Goal: Task Accomplishment & Management: Complete application form

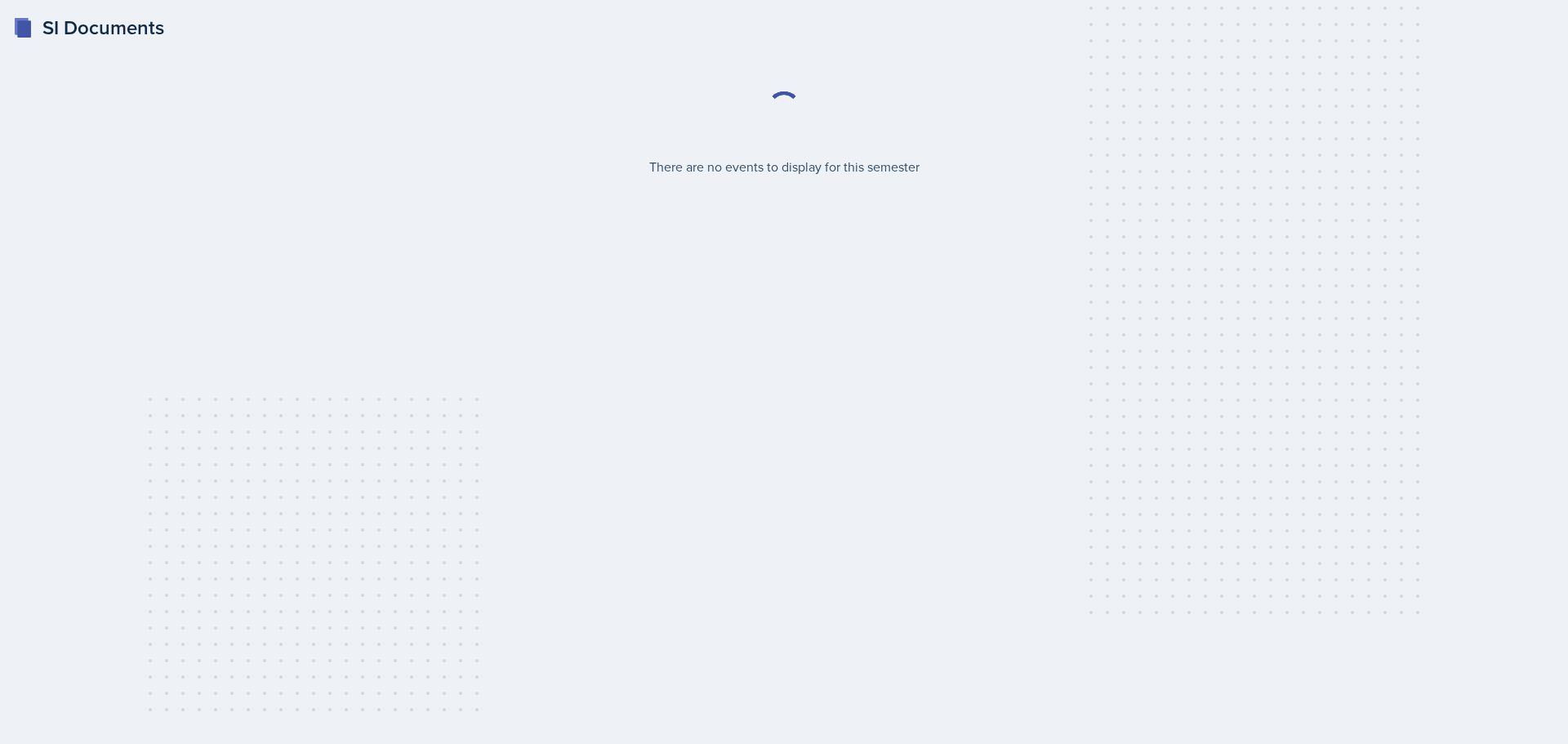
select select "2bed604d-1099-4043-b1bc-2365e8740244"
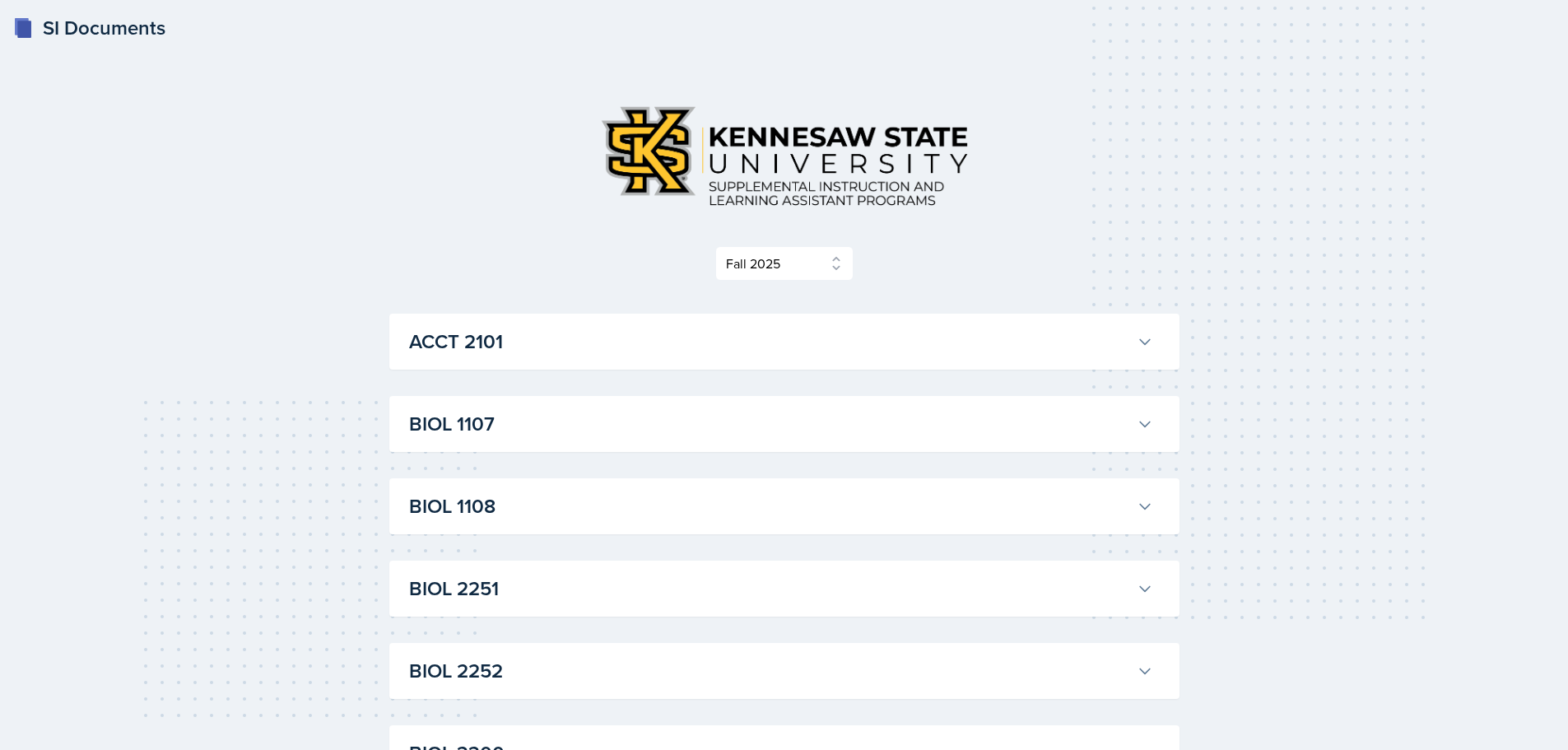
click at [741, 343] on h3 "ACCT 2101" at bounding box center [769, 342] width 721 height 30
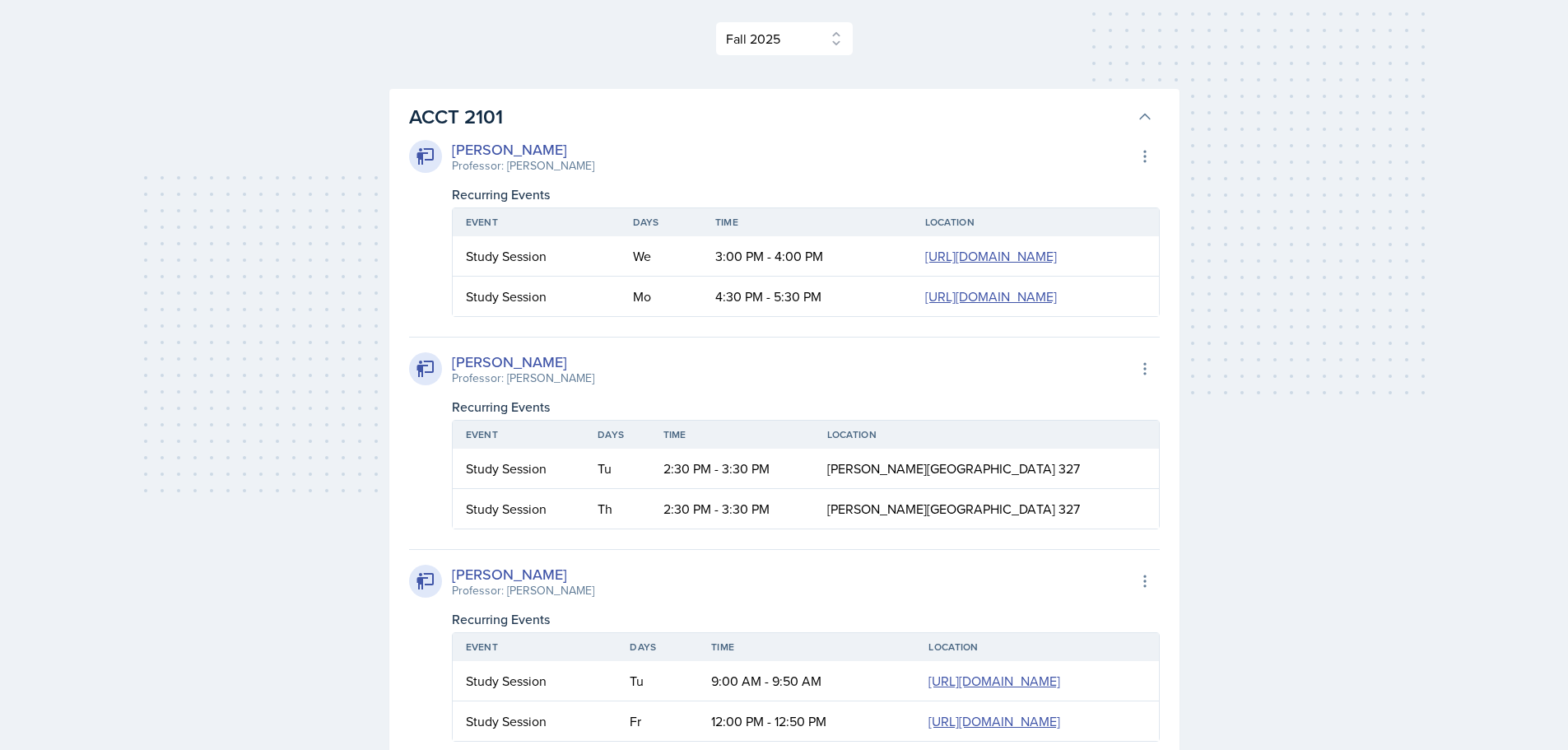
scroll to position [247, 0]
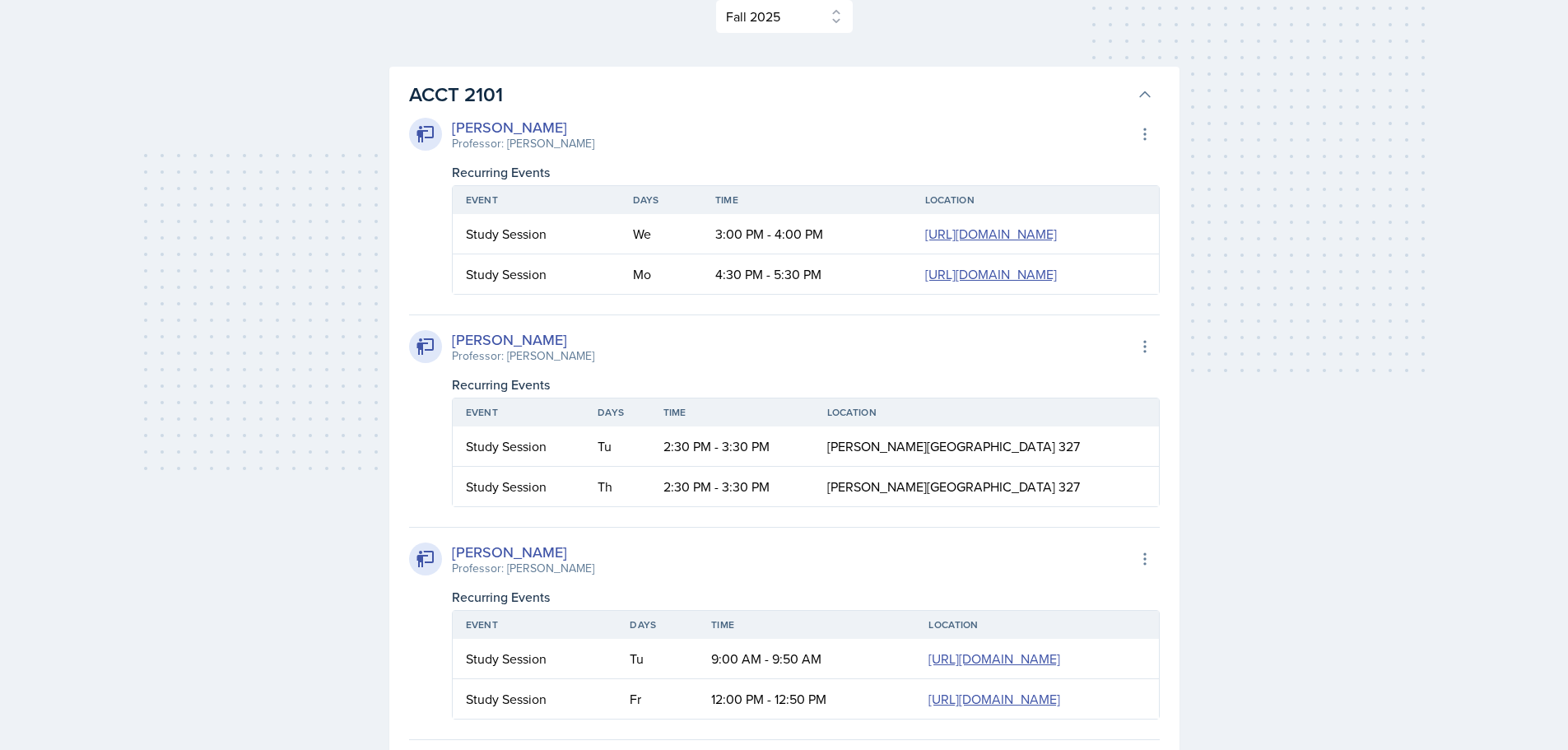
click at [544, 78] on button "ACCT 2101" at bounding box center [781, 94] width 751 height 36
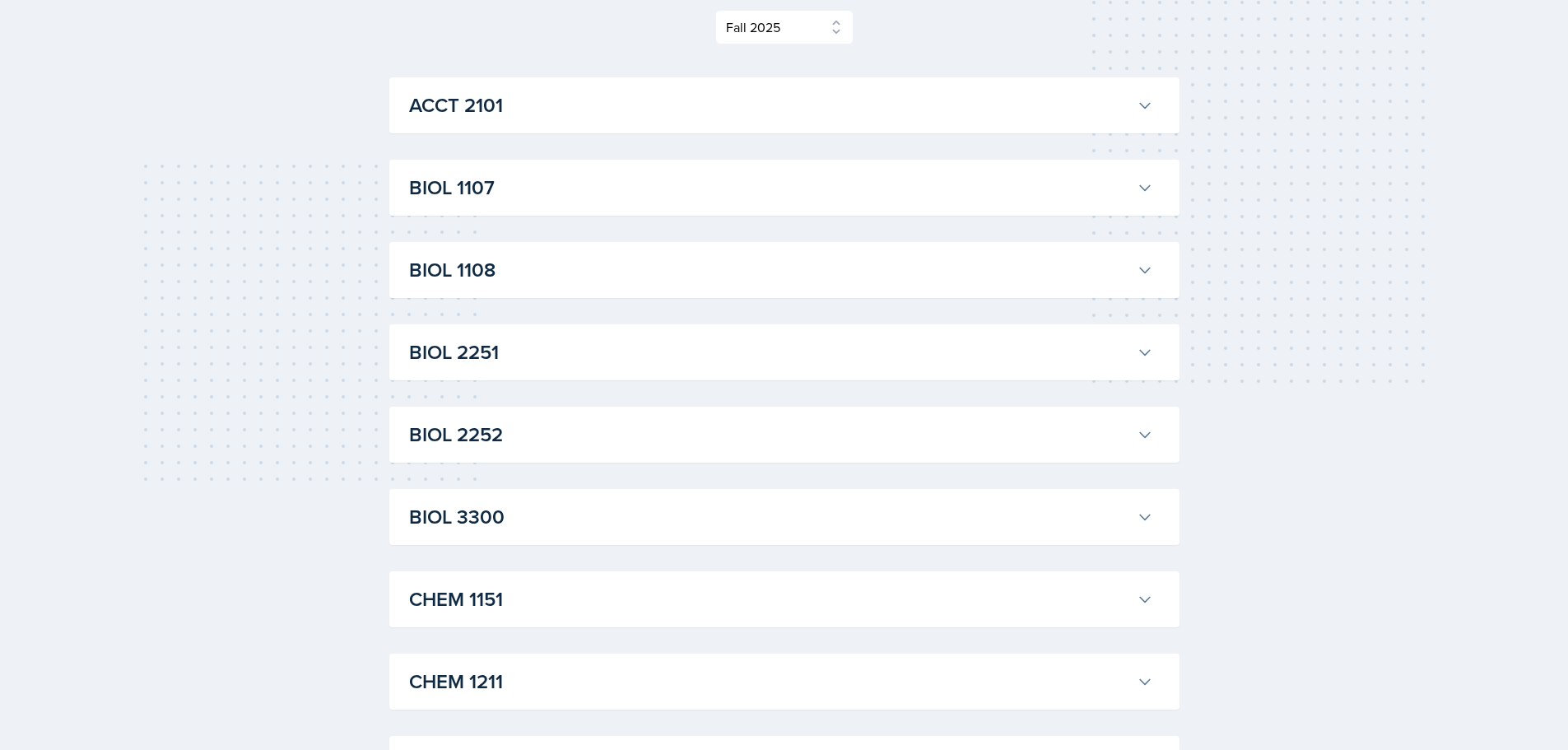
scroll to position [0, 0]
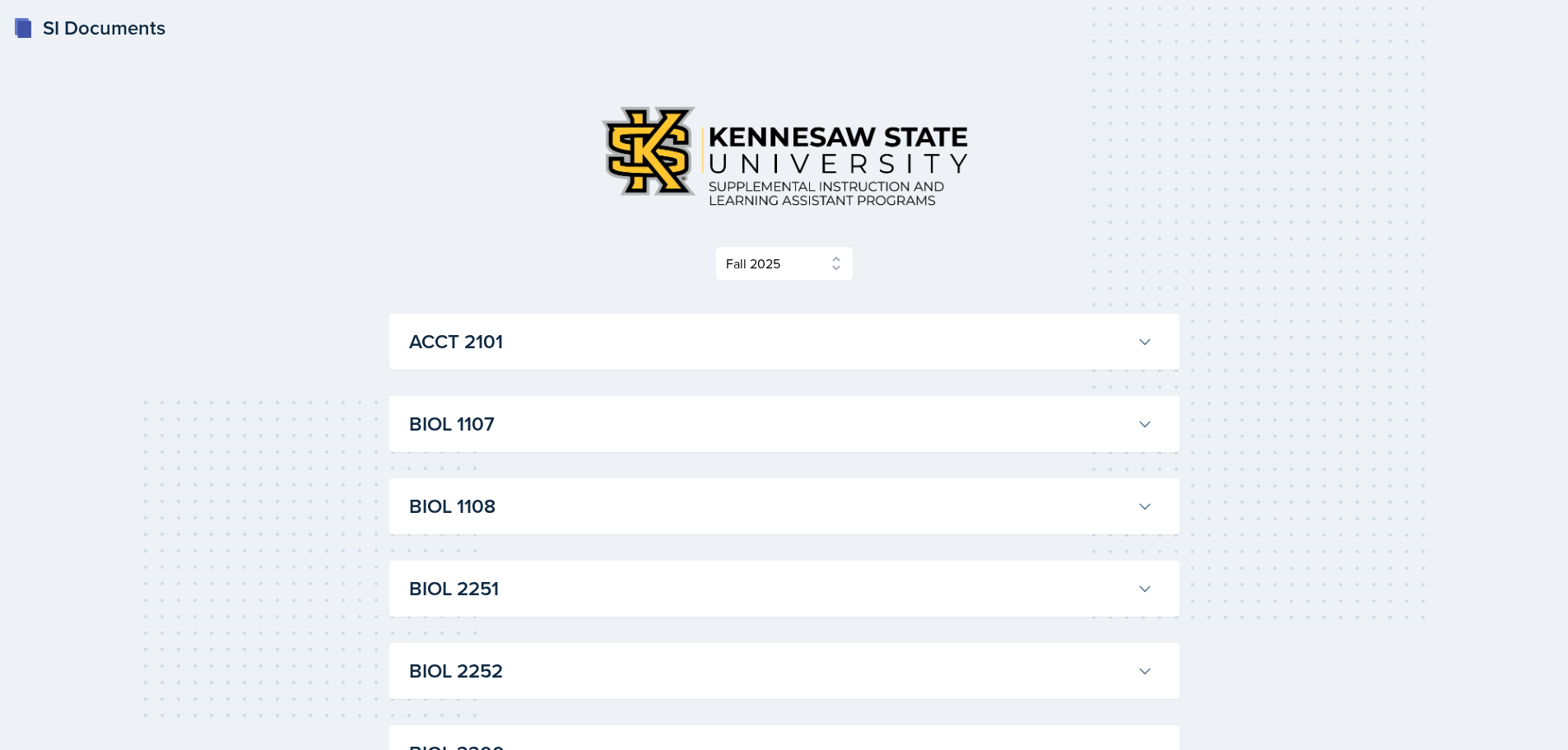
click at [485, 446] on div "BIOL 1107 Anniston Boyanton Professor: Army Lester Export to Google Calendar Re…" at bounding box center [784, 424] width 790 height 56
drag, startPoint x: 485, startPoint y: 446, endPoint x: 475, endPoint y: 432, distance: 17.2
click at [485, 445] on div "BIOL 1107 Anniston Boyanton Professor: Army Lester Export to Google Calendar Re…" at bounding box center [784, 424] width 790 height 56
click at [545, 434] on h3 "BIOL 1107" at bounding box center [769, 424] width 721 height 30
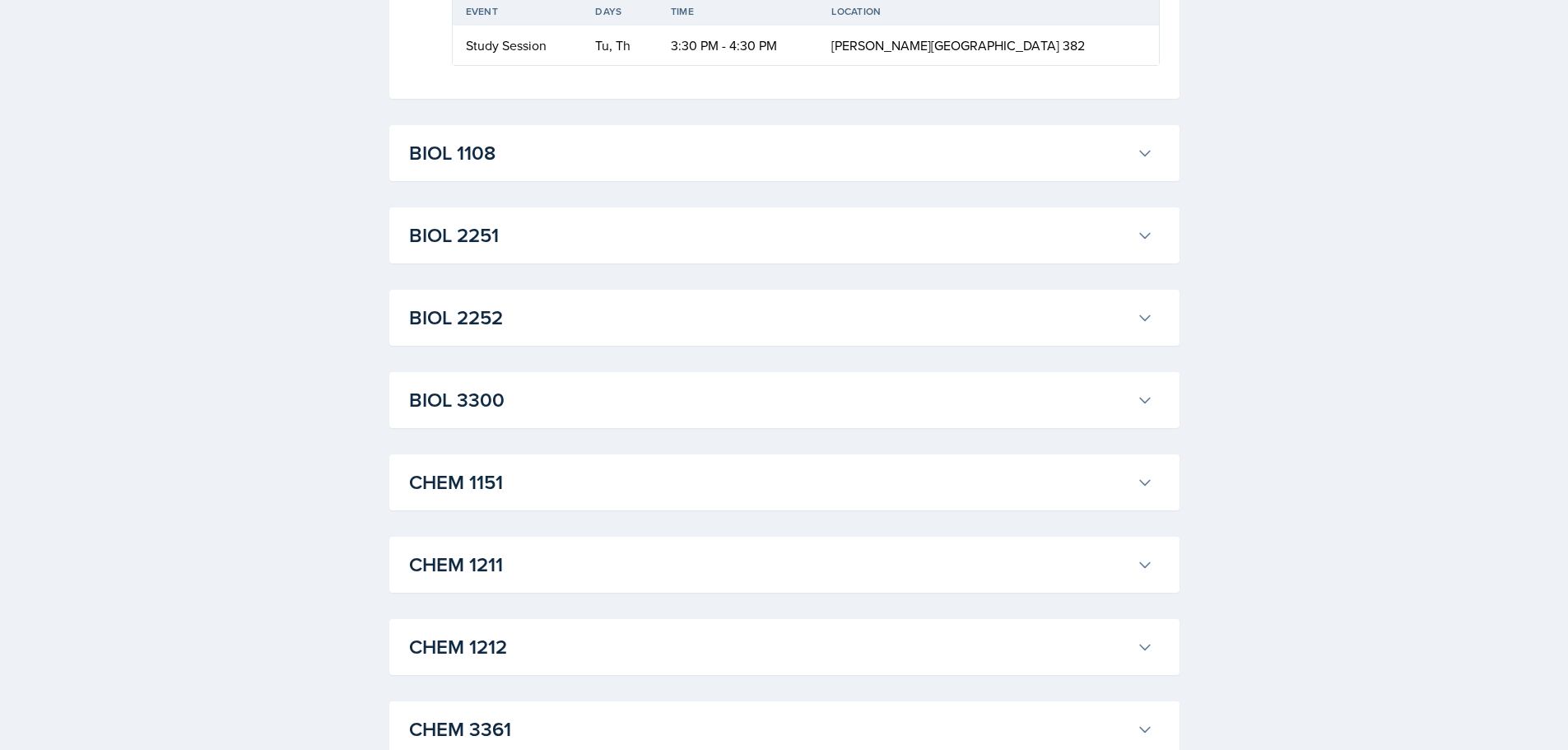
scroll to position [1893, 0]
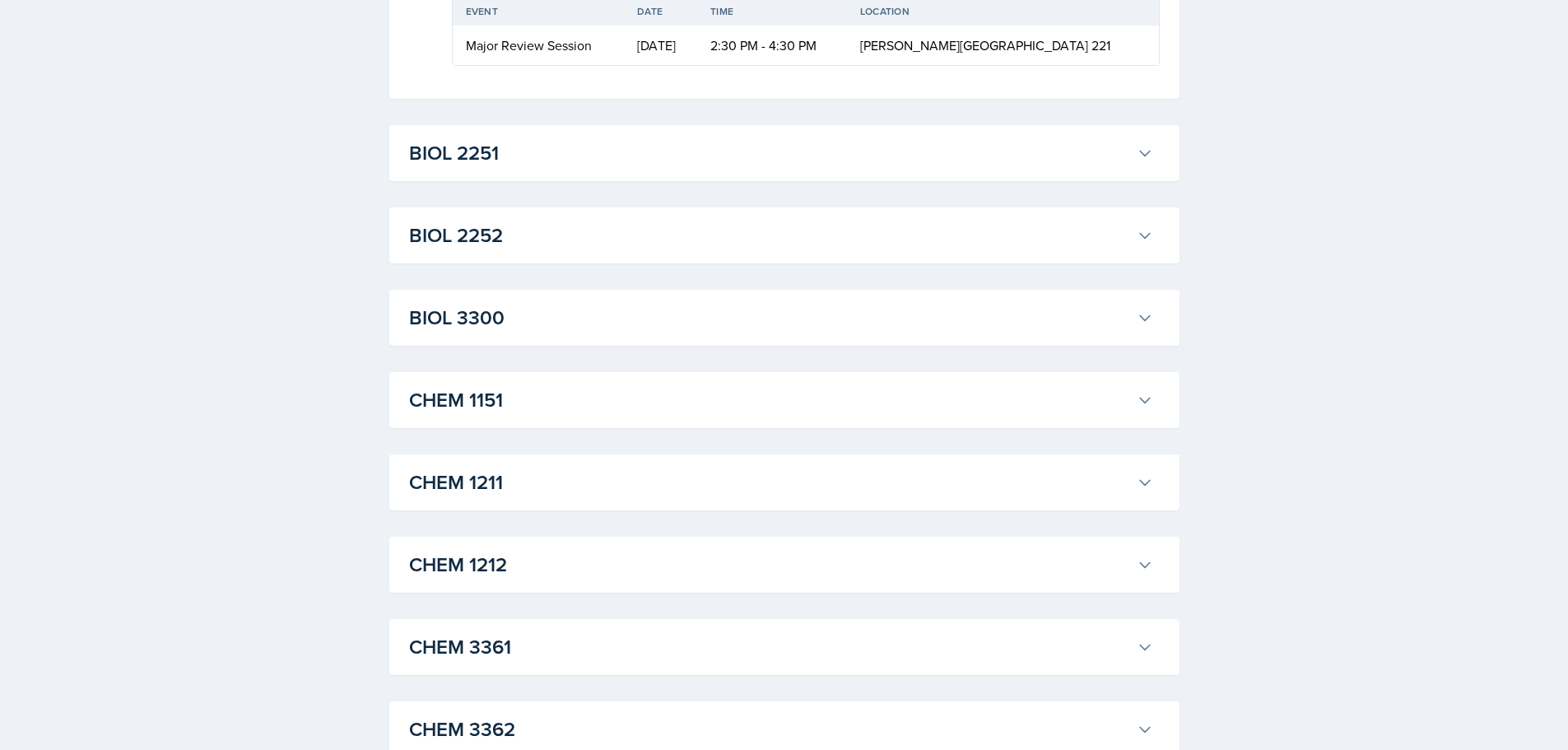
scroll to position [2140, 0]
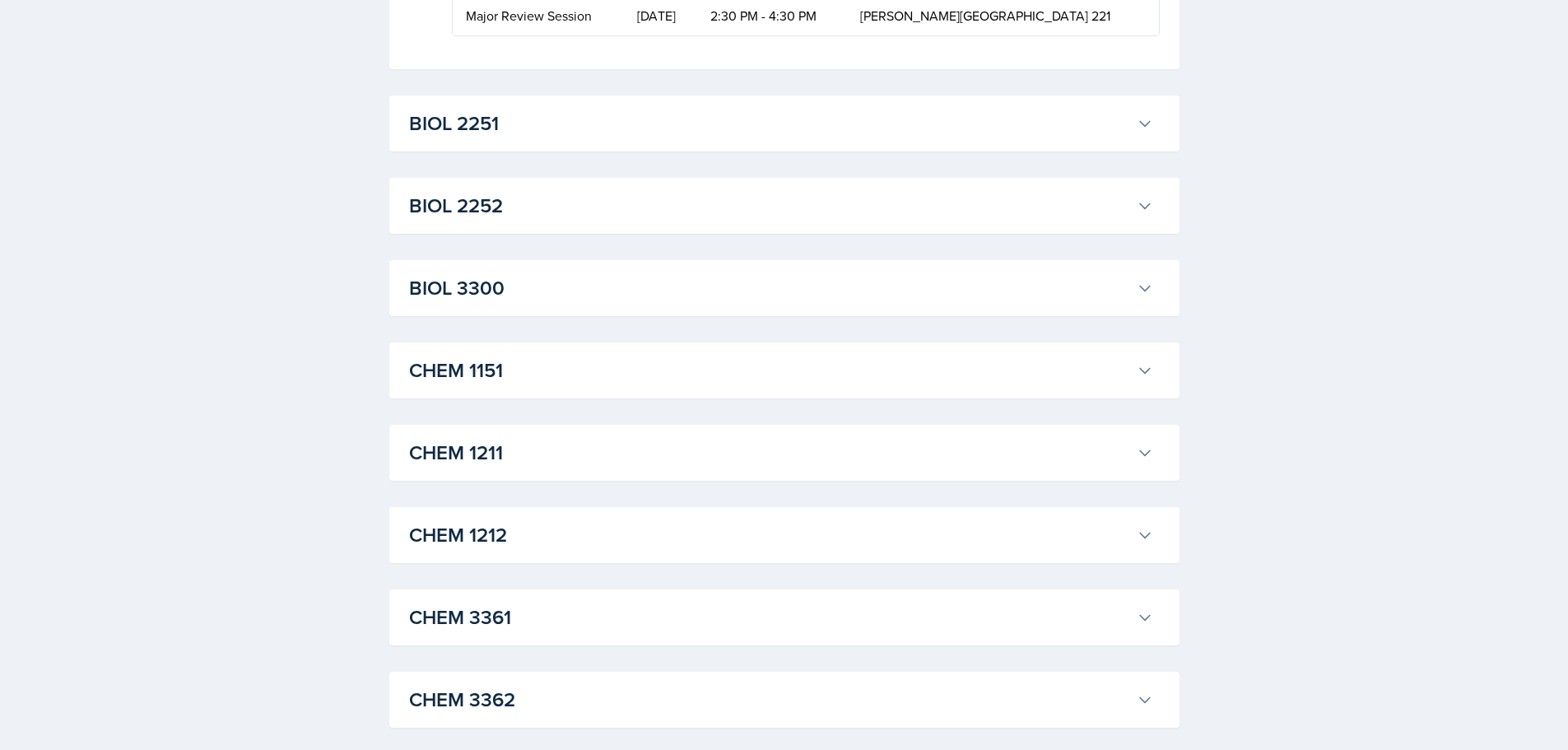
click at [538, 138] on h3 "BIOL 2251" at bounding box center [769, 123] width 721 height 30
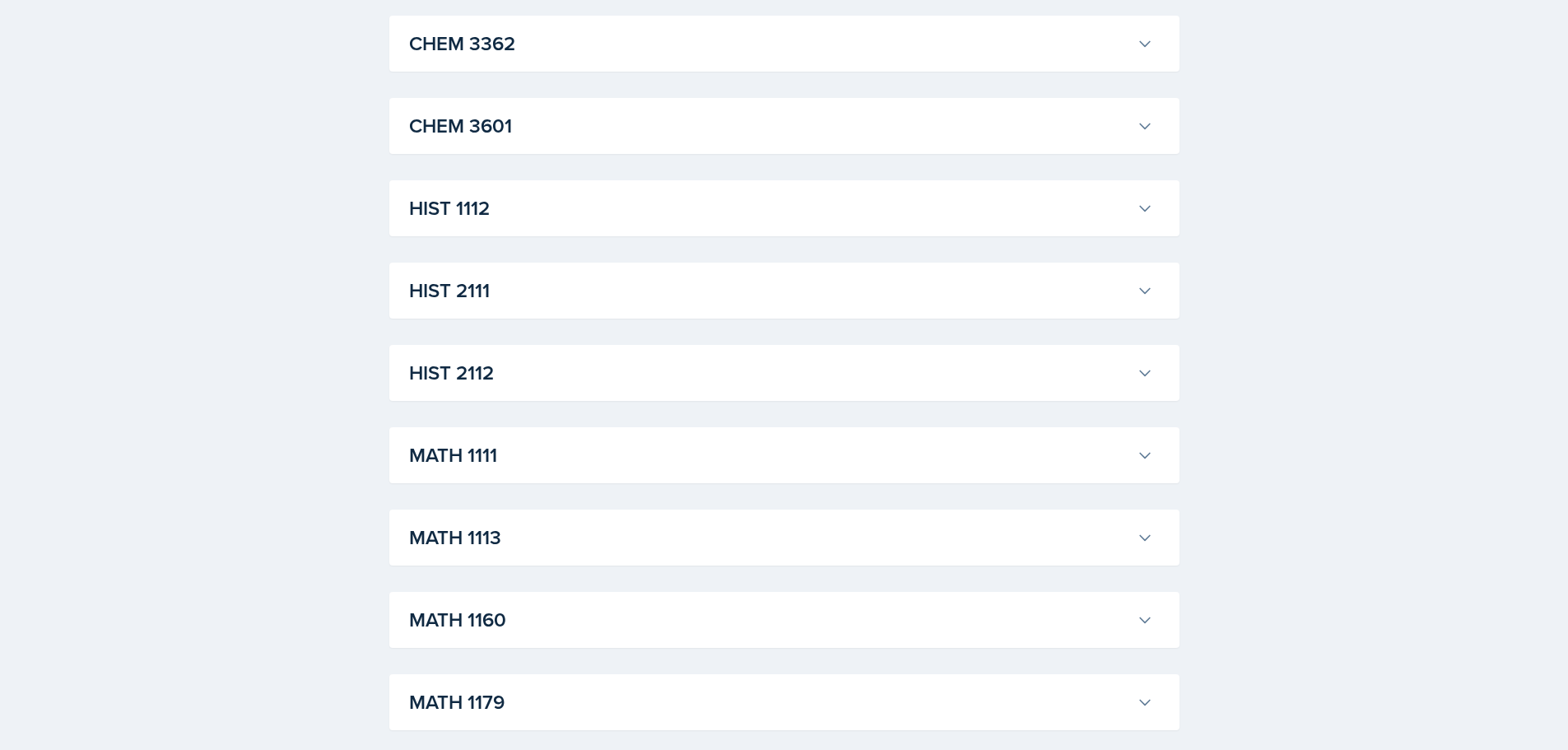
scroll to position [5762, 0]
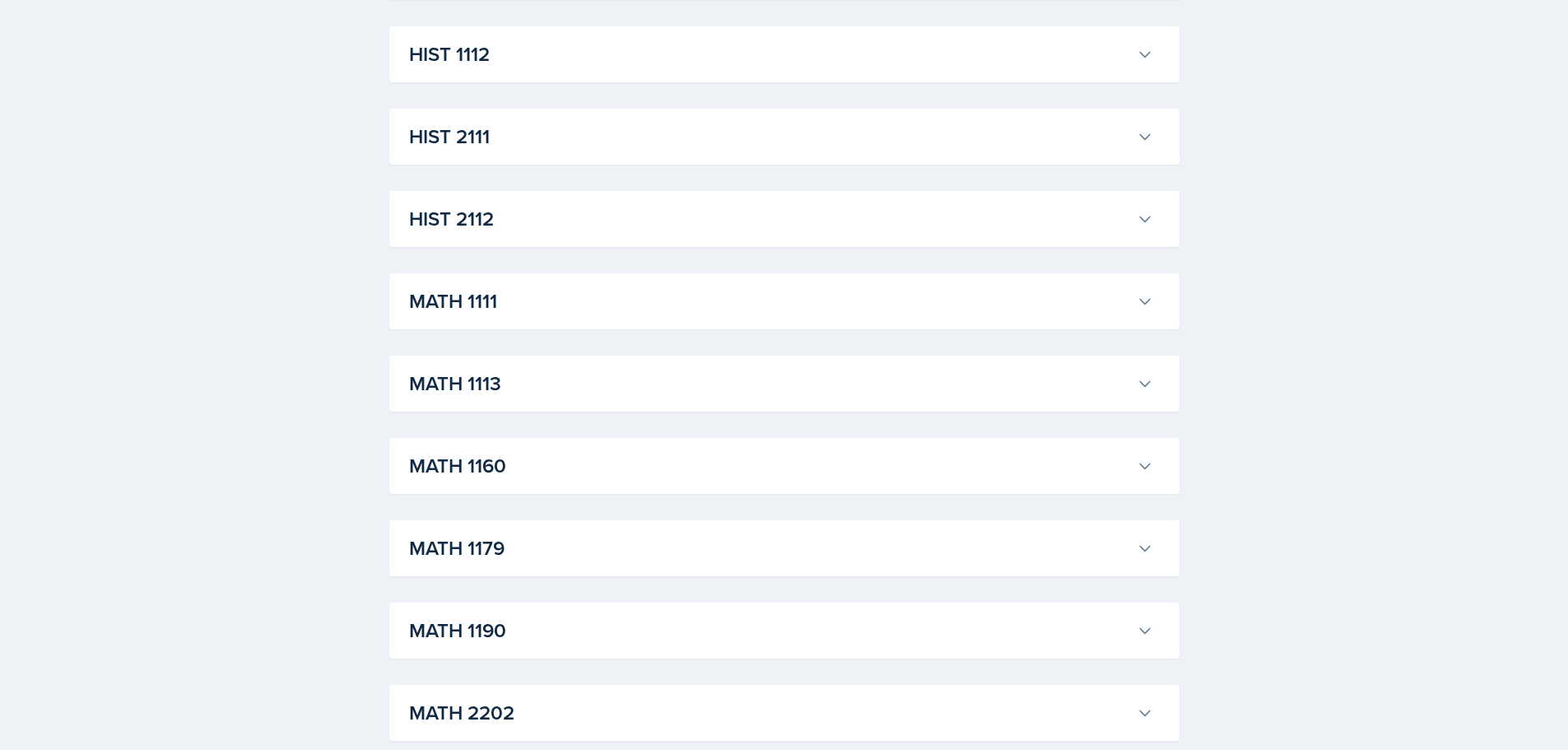
drag, startPoint x: 582, startPoint y: 317, endPoint x: 617, endPoint y: 296, distance: 40.8
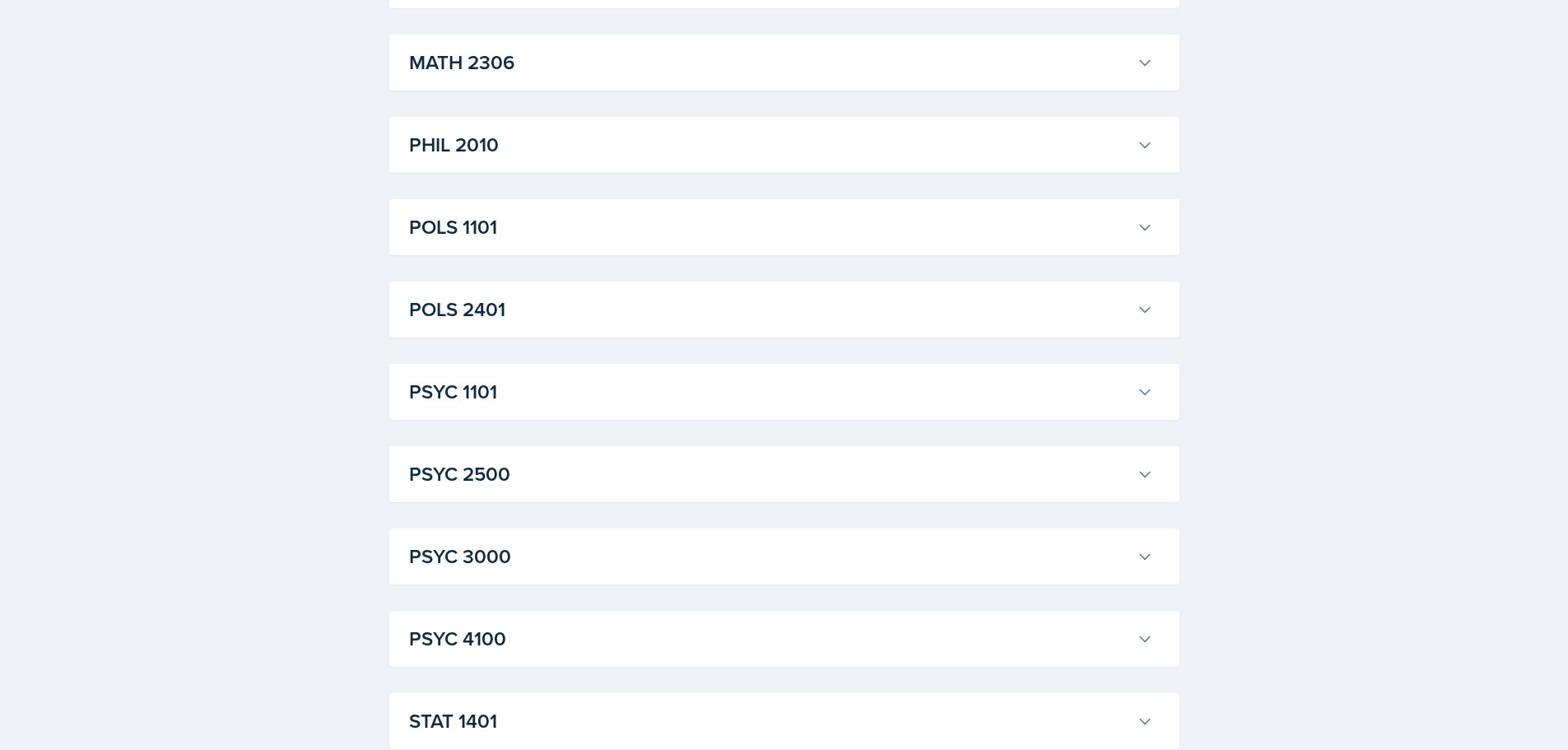
scroll to position [12924, 0]
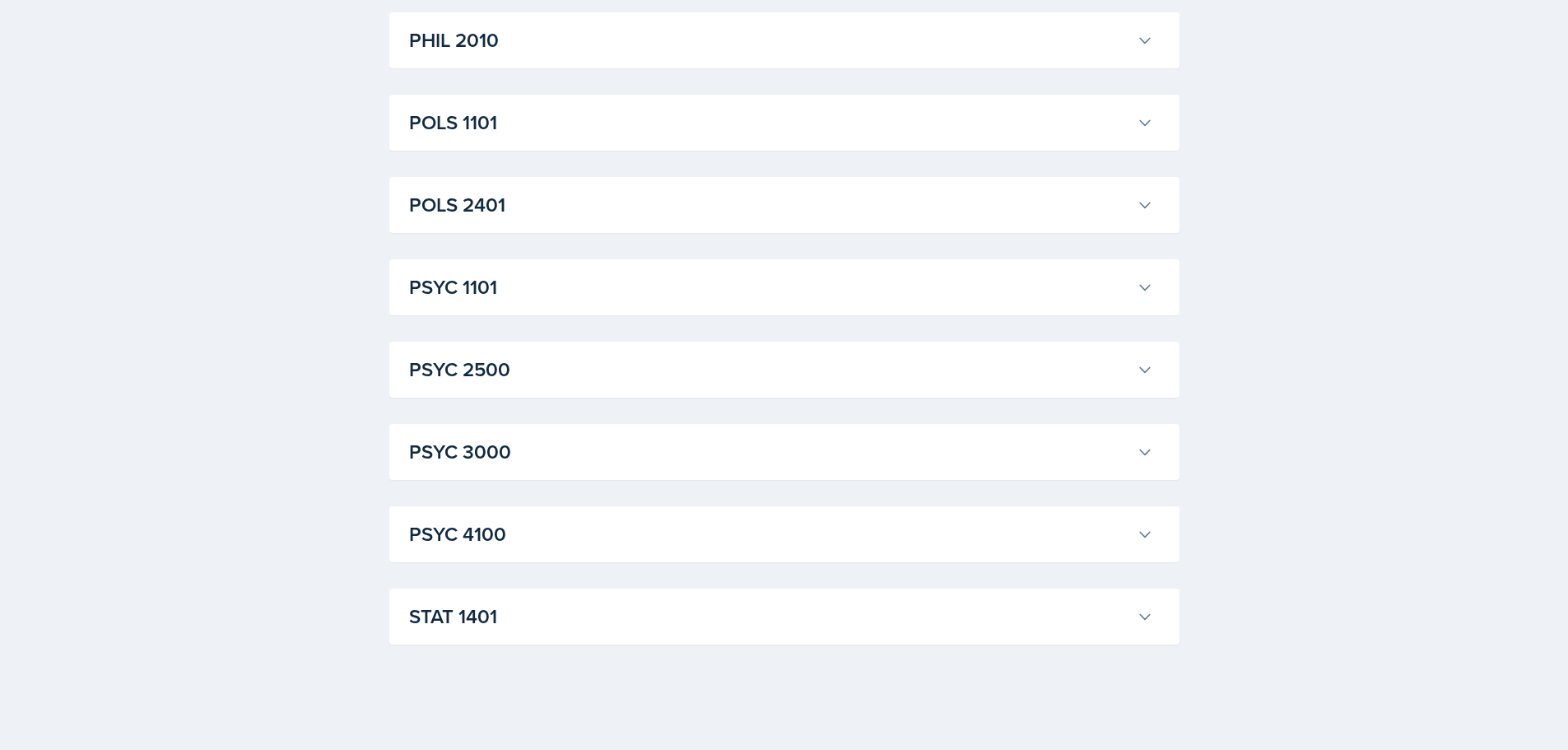
scroll to position [13418, 0]
drag, startPoint x: 623, startPoint y: 451, endPoint x: 627, endPoint y: 438, distance: 13.6
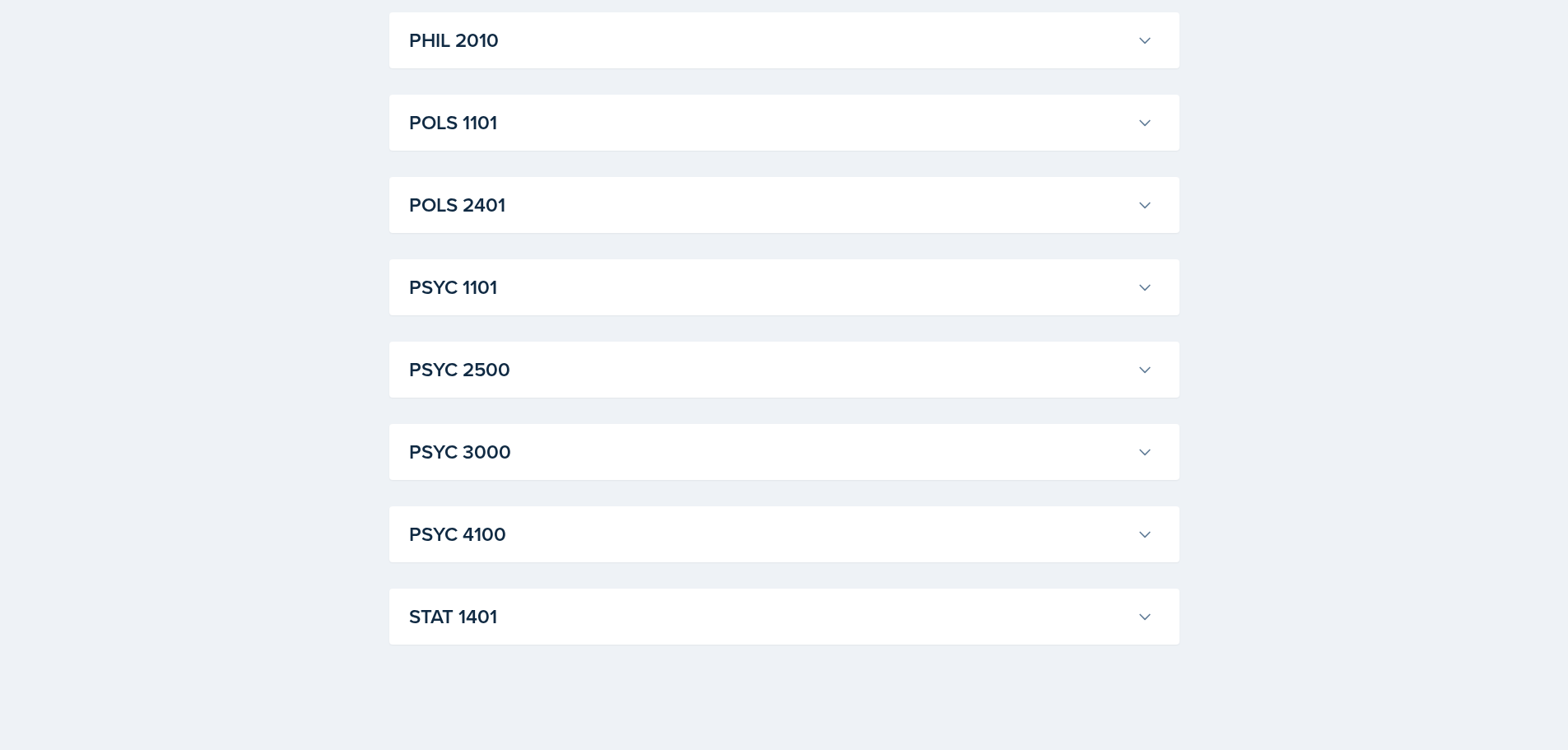
click at [610, 138] on h3 "POLS 1101" at bounding box center [769, 123] width 721 height 30
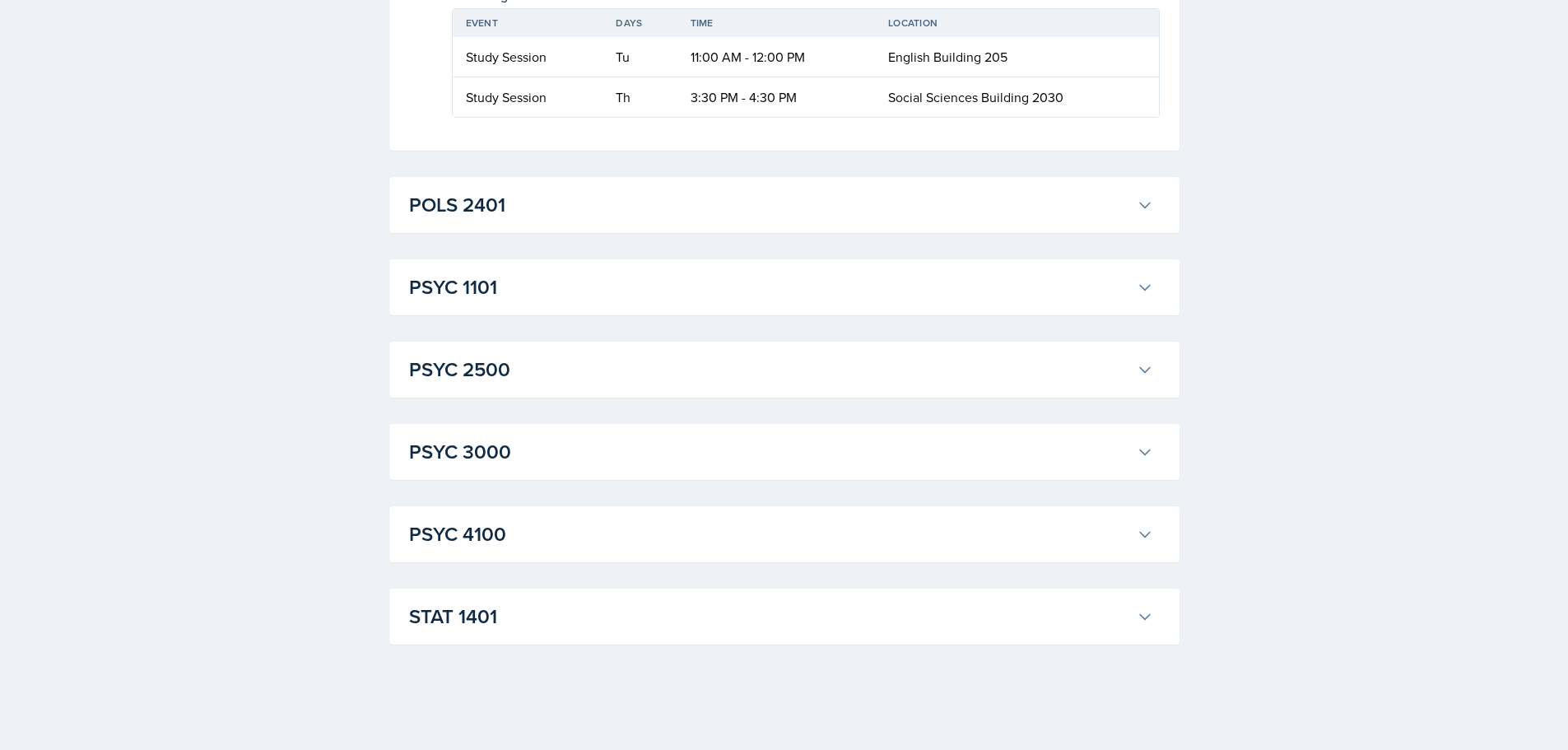
scroll to position [22308, 0]
click at [596, 302] on h3 "PSYC 1101" at bounding box center [769, 288] width 721 height 30
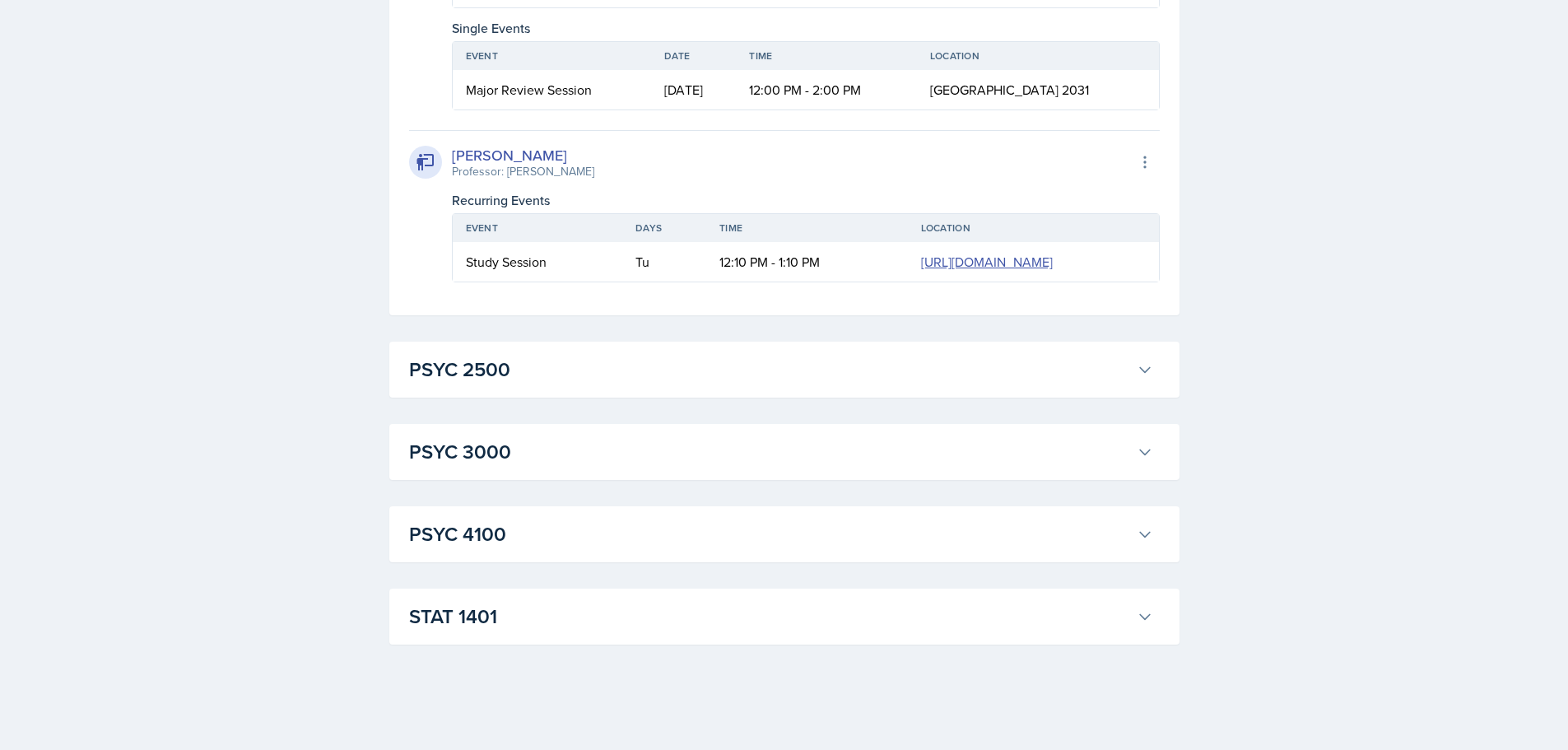
scroll to position [25653, 0]
click at [536, 624] on h3 "STAT 1401" at bounding box center [769, 617] width 721 height 30
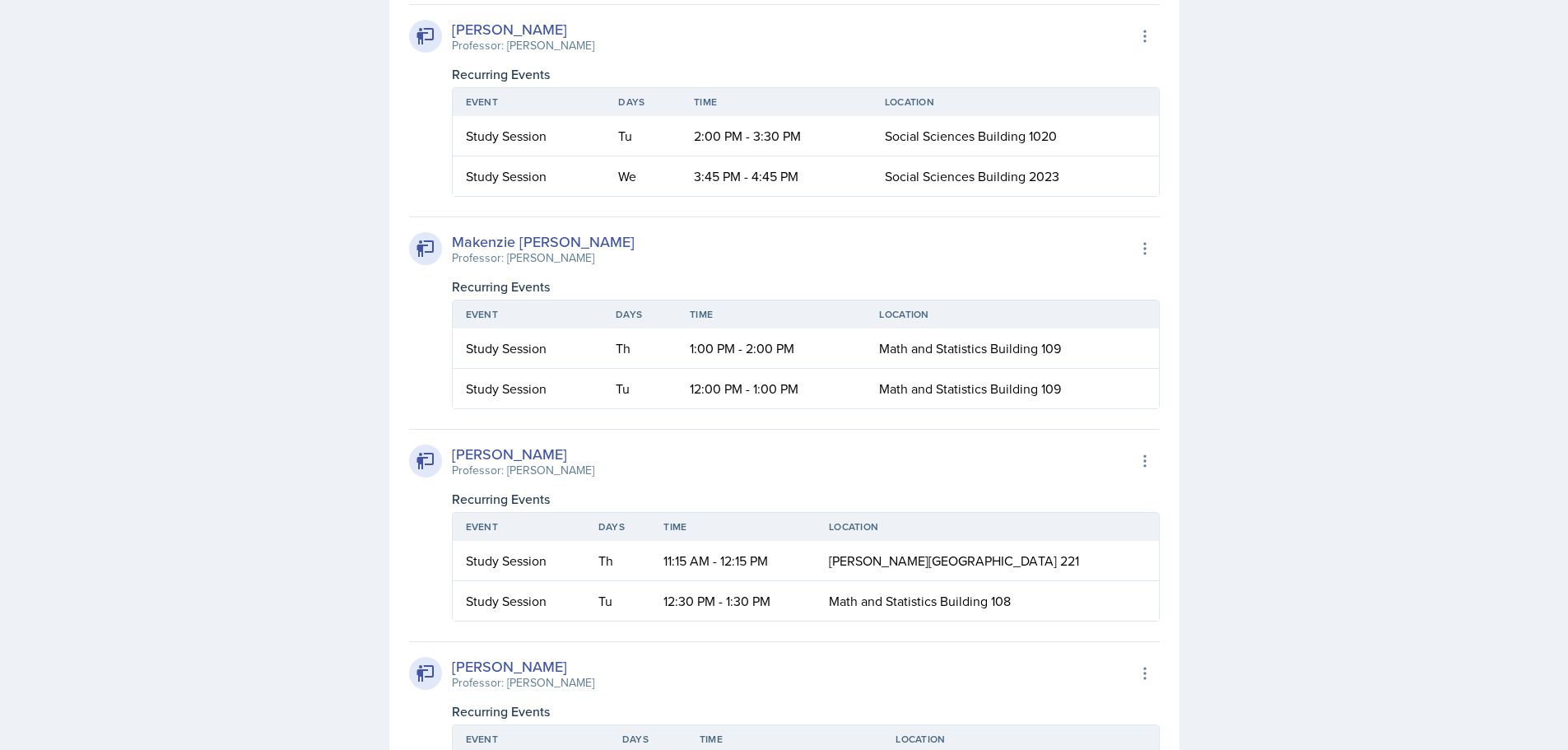
drag, startPoint x: 270, startPoint y: 563, endPoint x: 293, endPoint y: 370, distance: 194.4
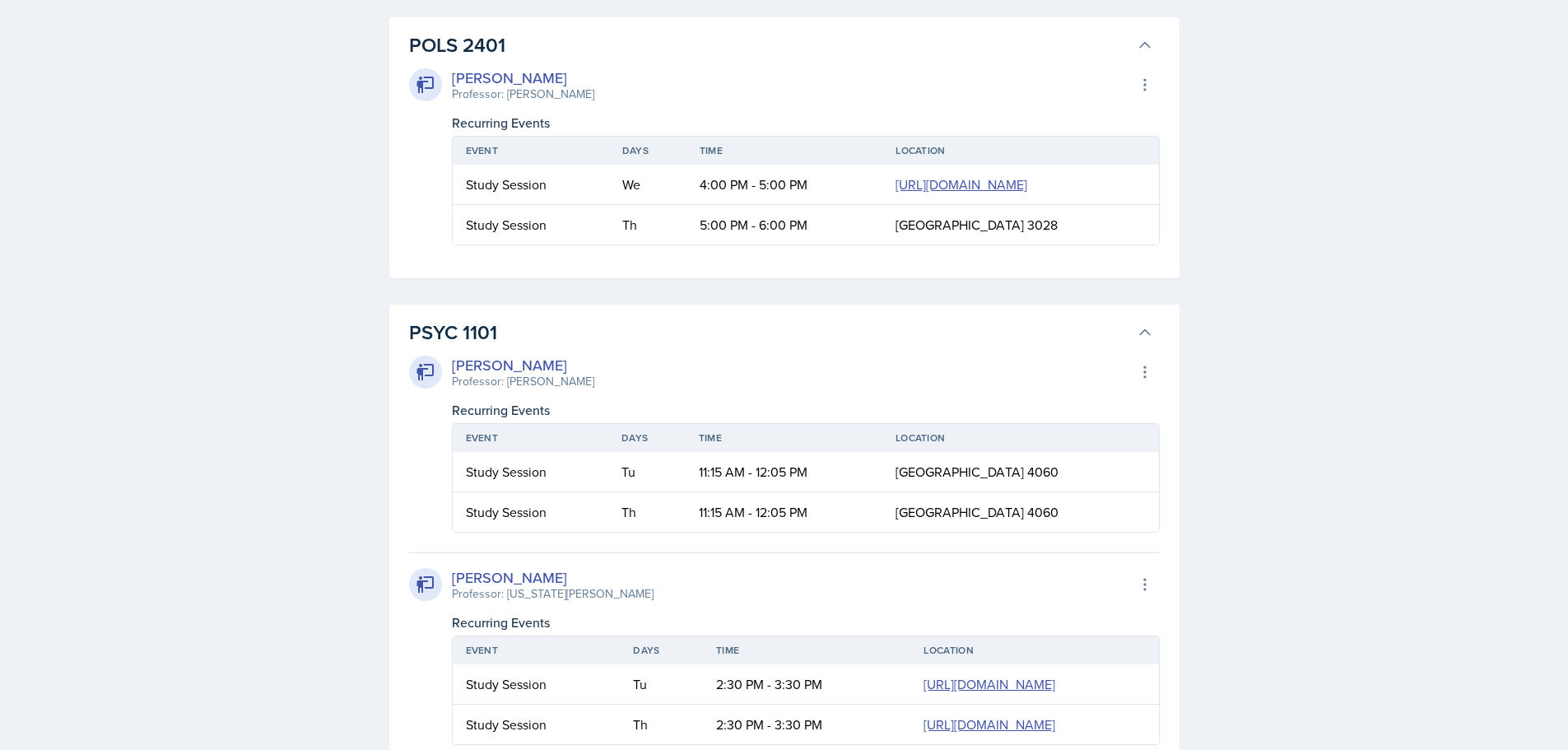
scroll to position [20741, 0]
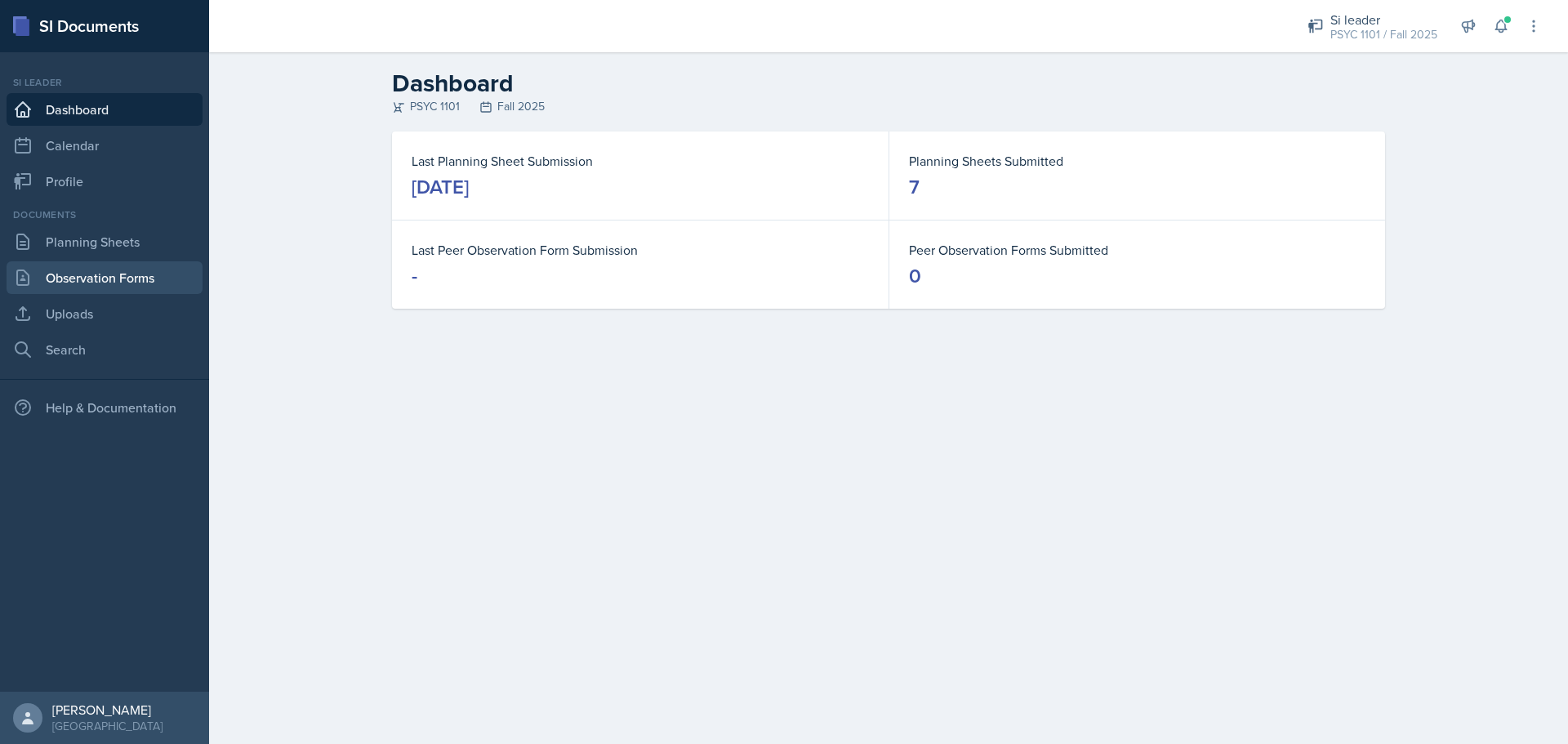
click at [130, 274] on link "Observation Forms" at bounding box center [104, 277] width 196 height 32
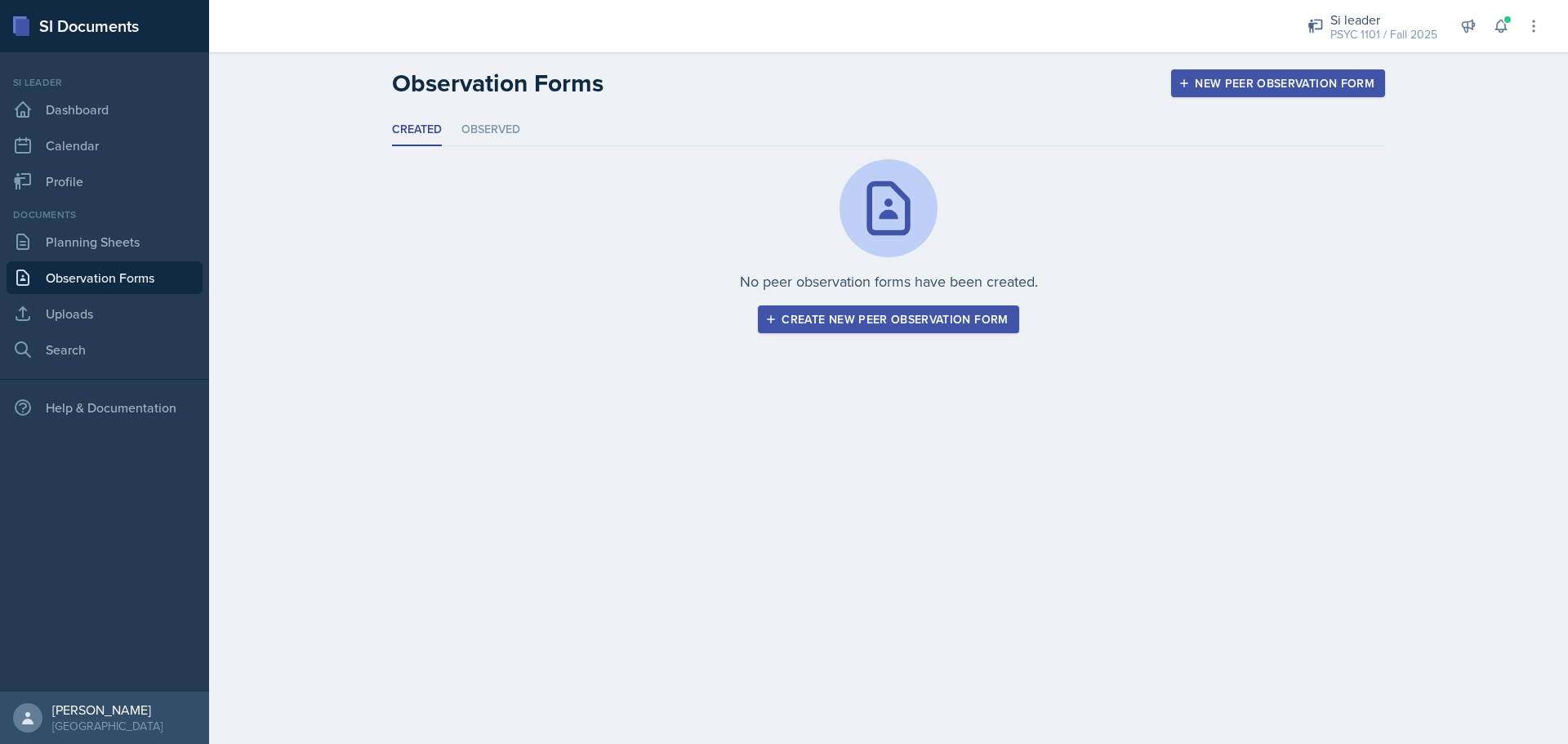
click at [894, 319] on div "Create new peer observation form" at bounding box center [888, 319] width 239 height 13
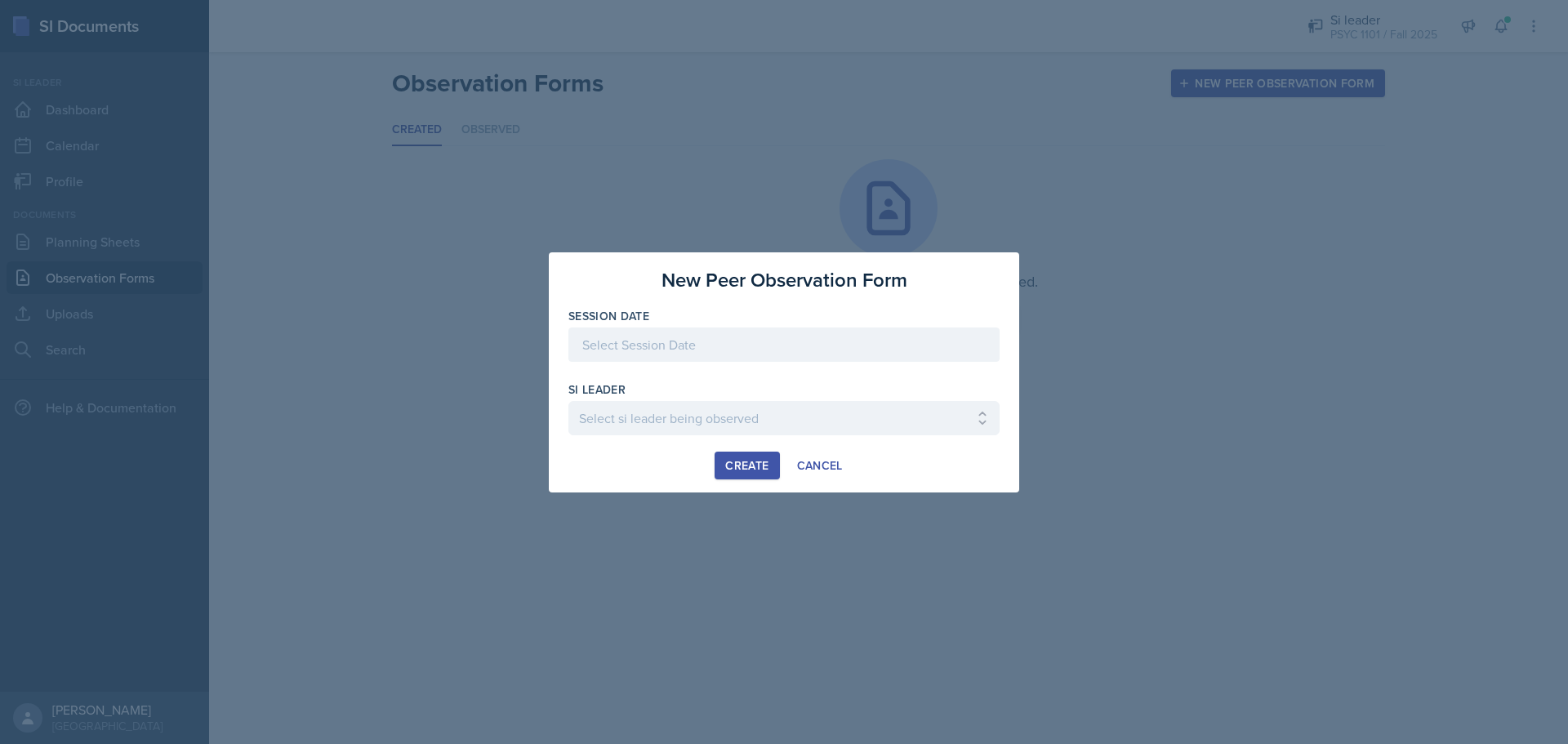
click at [614, 340] on div at bounding box center [784, 344] width 431 height 34
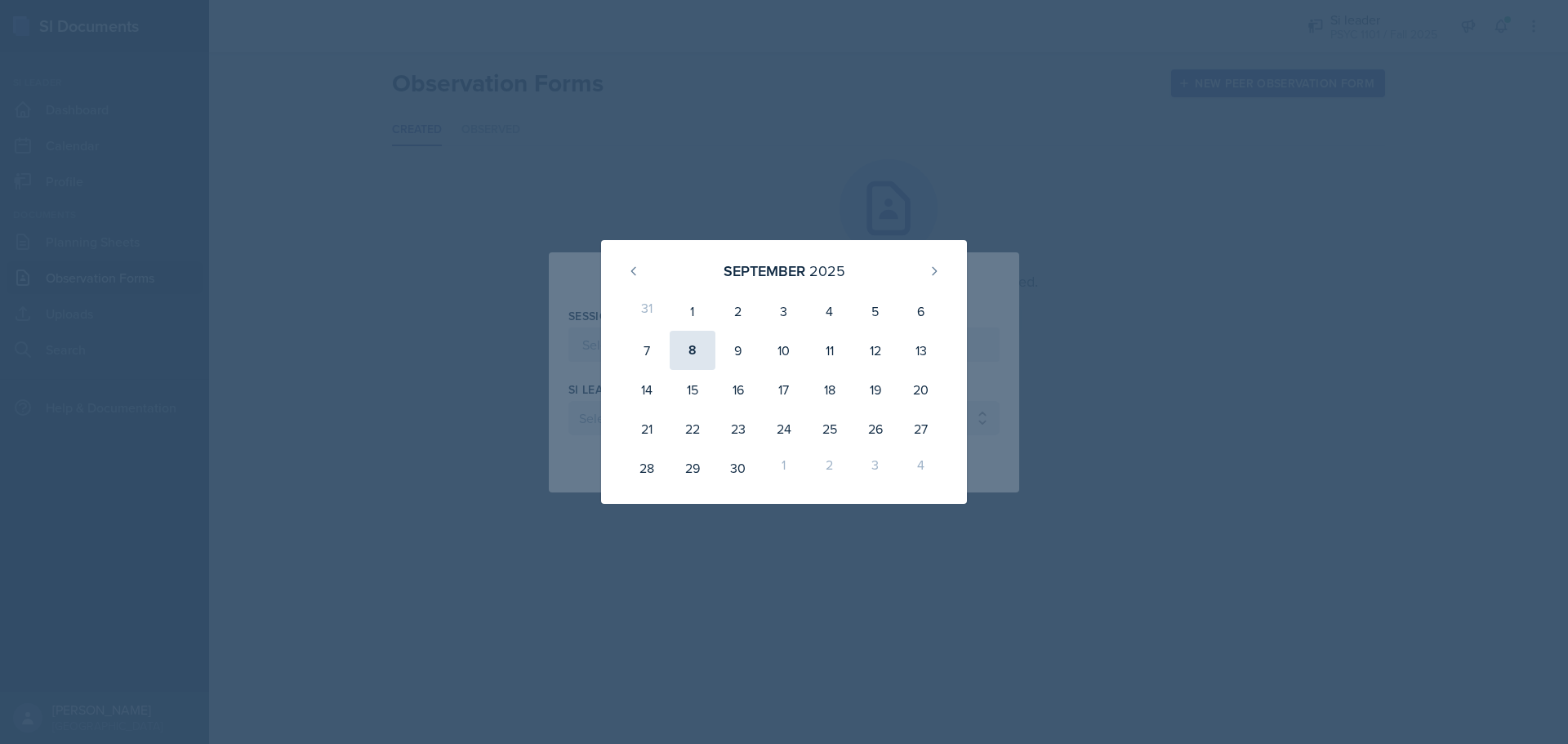
click at [699, 338] on div "8" at bounding box center [692, 350] width 46 height 39
type input "[DATE]"
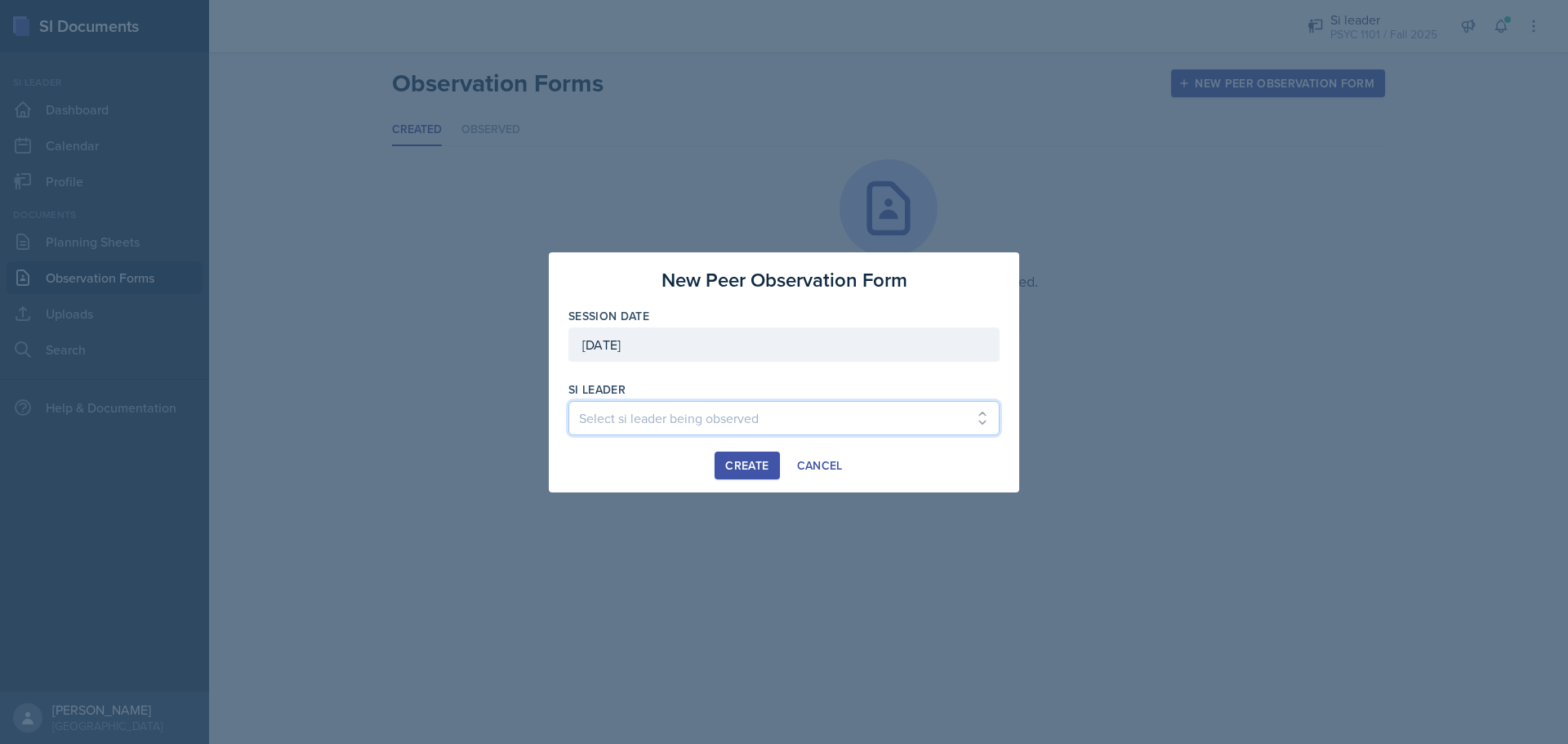
click at [616, 418] on select "Select si leader being observed [PERSON_NAME] / PSYC 2500 / The Phantoms of The…" at bounding box center [784, 417] width 431 height 34
select select "cfd8b66d-3967-4c3e-81c1-5a65b6272424"
click at [568, 401] on select "Select si leader being observed [PERSON_NAME] / PSYC 2500 / The Phantoms of The…" at bounding box center [784, 417] width 431 height 34
click at [756, 454] on button "Create" at bounding box center [746, 466] width 65 height 28
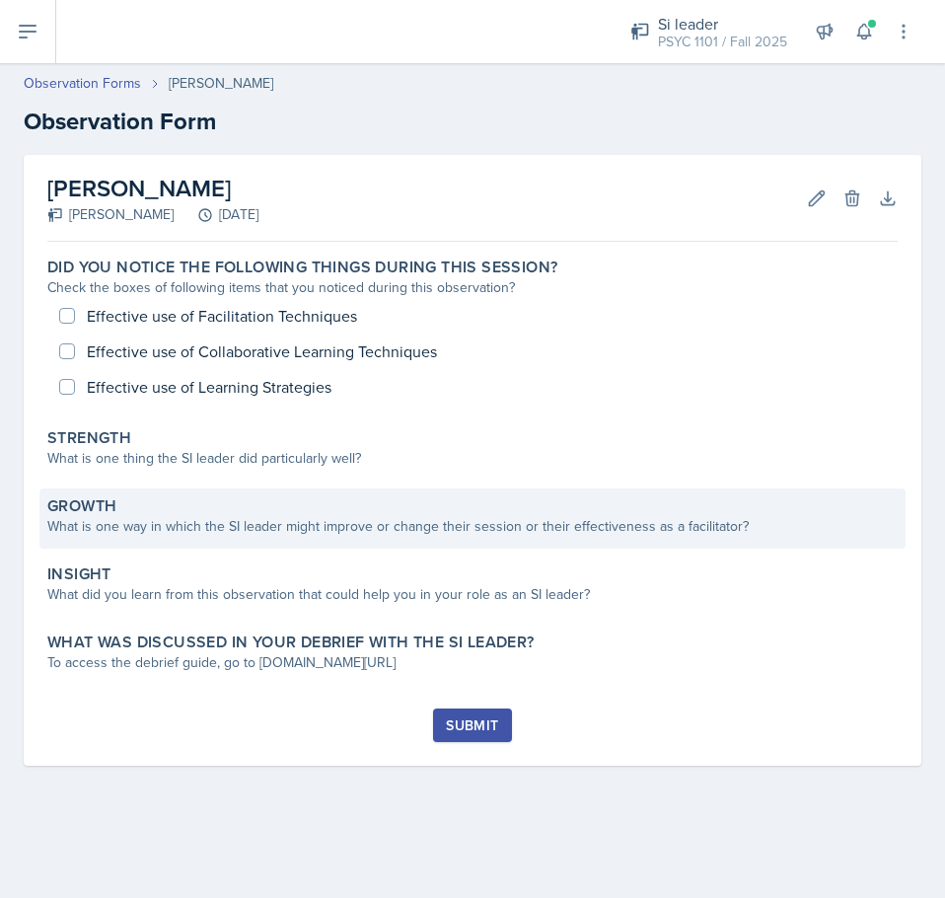
click at [238, 528] on div "What is one way in which the SI leader might improve or change their session or…" at bounding box center [472, 526] width 851 height 21
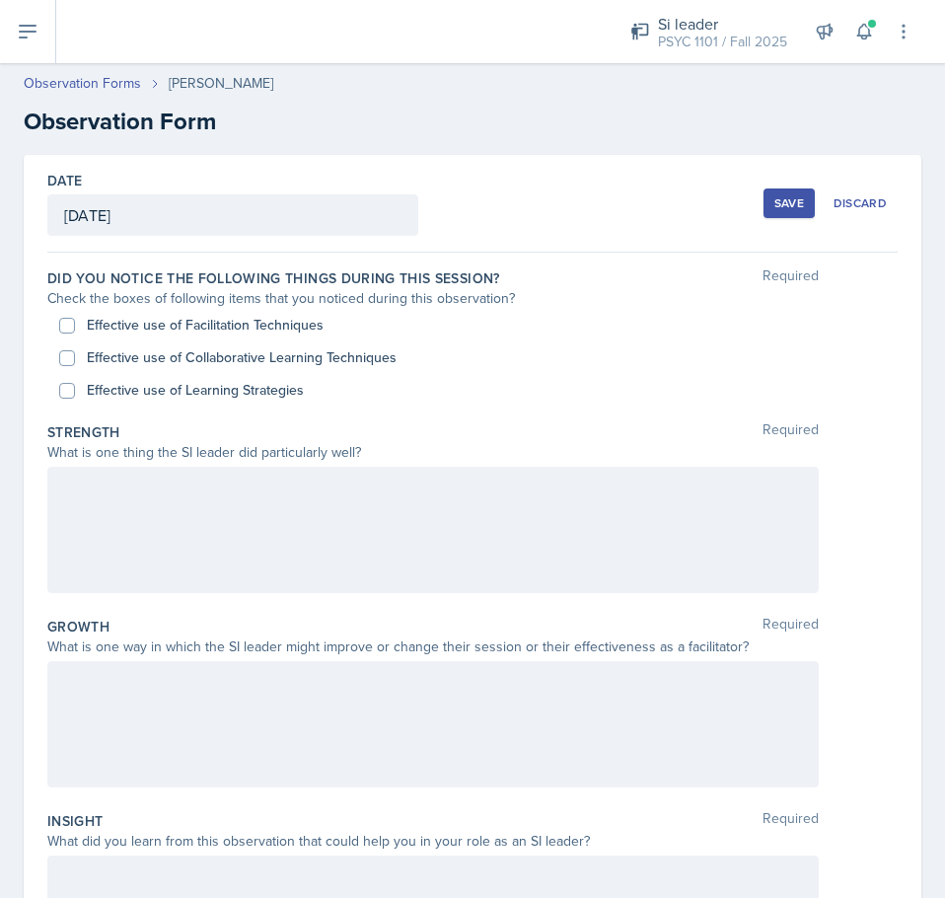
click at [239, 722] on div at bounding box center [433, 724] width 772 height 126
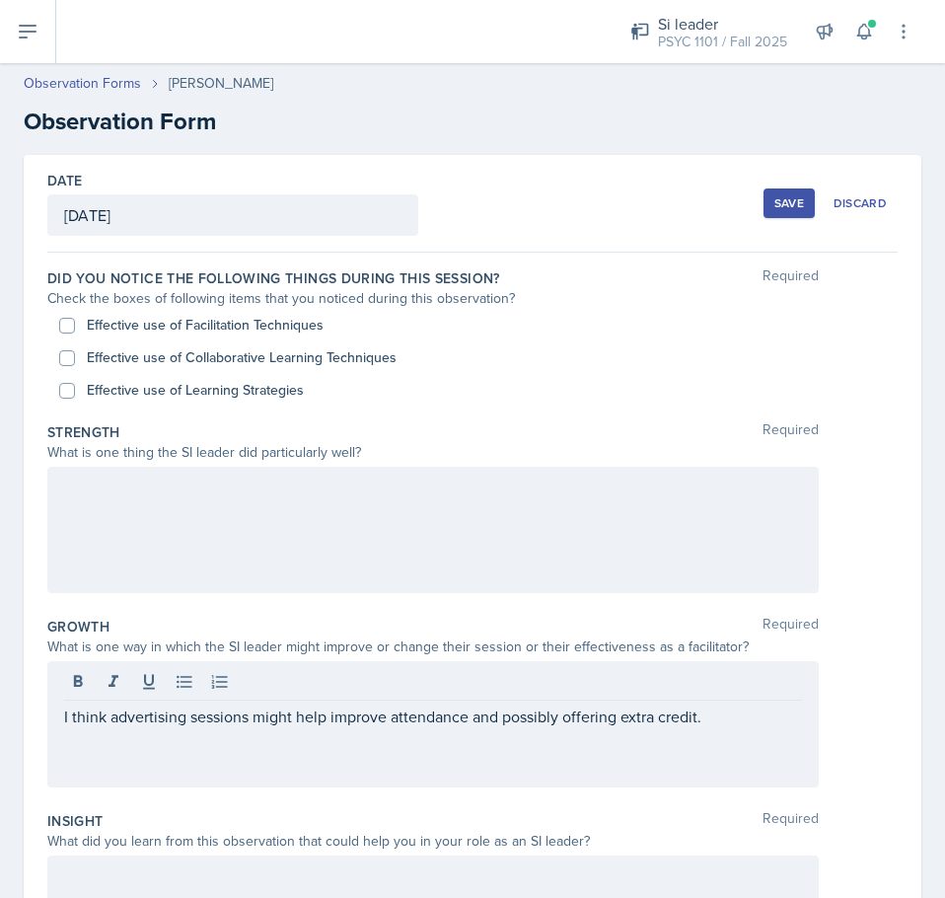
click at [736, 716] on p "I think advertising sessions might help improve attendance and possibly offerin…" at bounding box center [433, 717] width 738 height 24
click at [431, 513] on div at bounding box center [433, 530] width 772 height 126
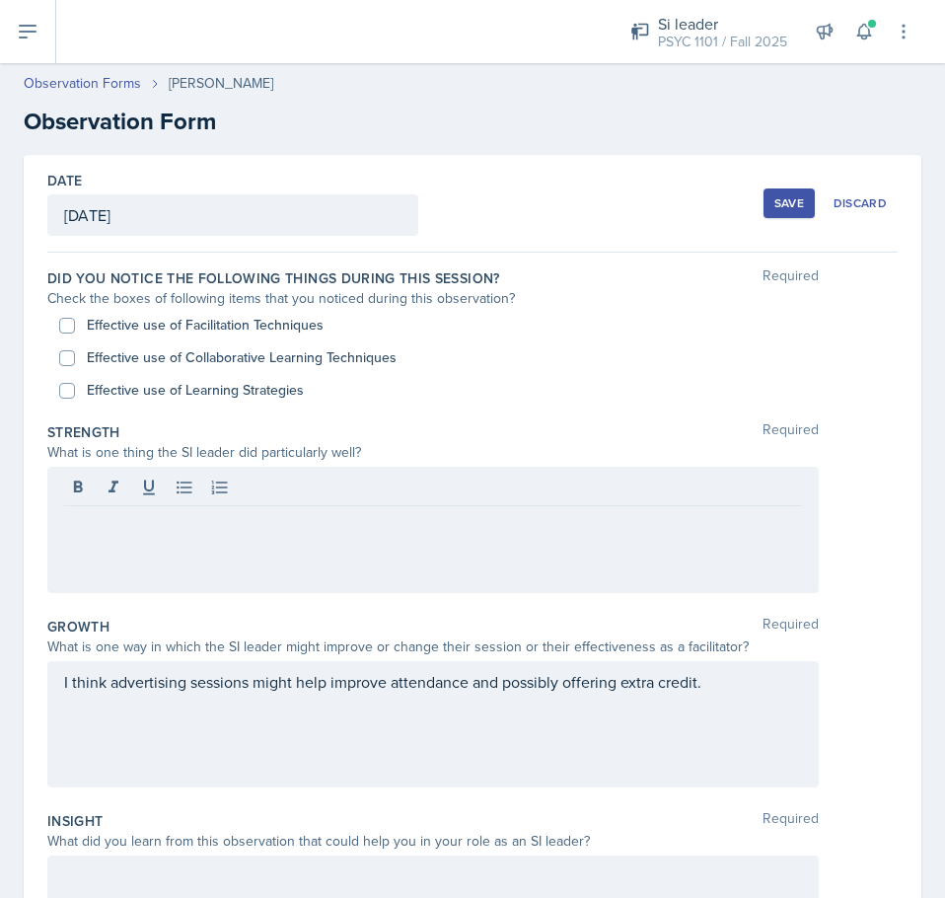
drag, startPoint x: 496, startPoint y: 227, endPoint x: 85, endPoint y: 173, distance: 415.0
click at [84, 190] on div "Date [DATE] [DATE] 31 1 2 3 4 5 6 7 8 9 10 11 12 13 14 15 16 17 18 19 20 21 22 …" at bounding box center [472, 204] width 851 height 98
click at [348, 154] on div "Observation Forms [PERSON_NAME] Observation Form Date [DATE] [DATE] 31 1 2 3 4 …" at bounding box center [472, 654] width 945 height 1202
click at [450, 152] on header "Observation Forms Zion-[PERSON_NAME] Observation Form" at bounding box center [472, 106] width 945 height 106
click at [341, 146] on header "Observation Forms Zion-[PERSON_NAME] Observation Form" at bounding box center [472, 106] width 945 height 106
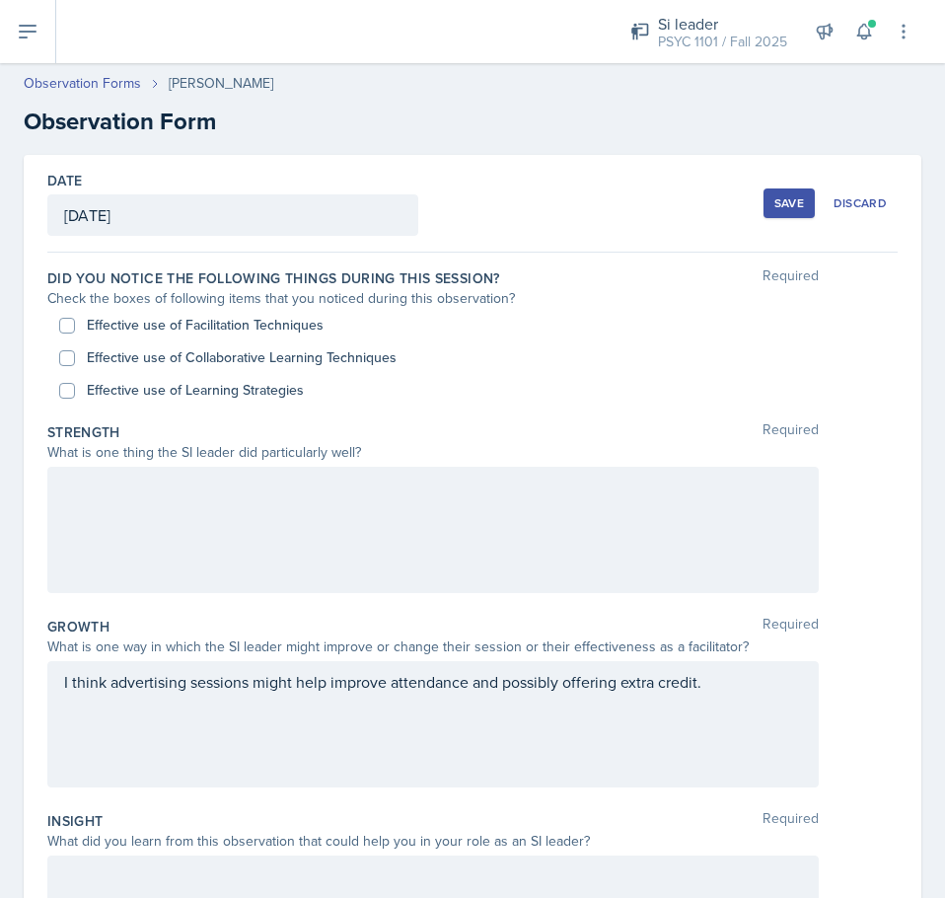
click at [335, 514] on div at bounding box center [433, 530] width 772 height 126
click at [185, 354] on label "Effective use of Collaborative Learning Techniques" at bounding box center [242, 357] width 310 height 21
click at [75, 354] on input "Effective use of Collaborative Learning Techniques" at bounding box center [67, 358] width 16 height 16
checkbox input "true"
click at [186, 327] on label "Effective use of Facilitation Techniques" at bounding box center [205, 325] width 237 height 21
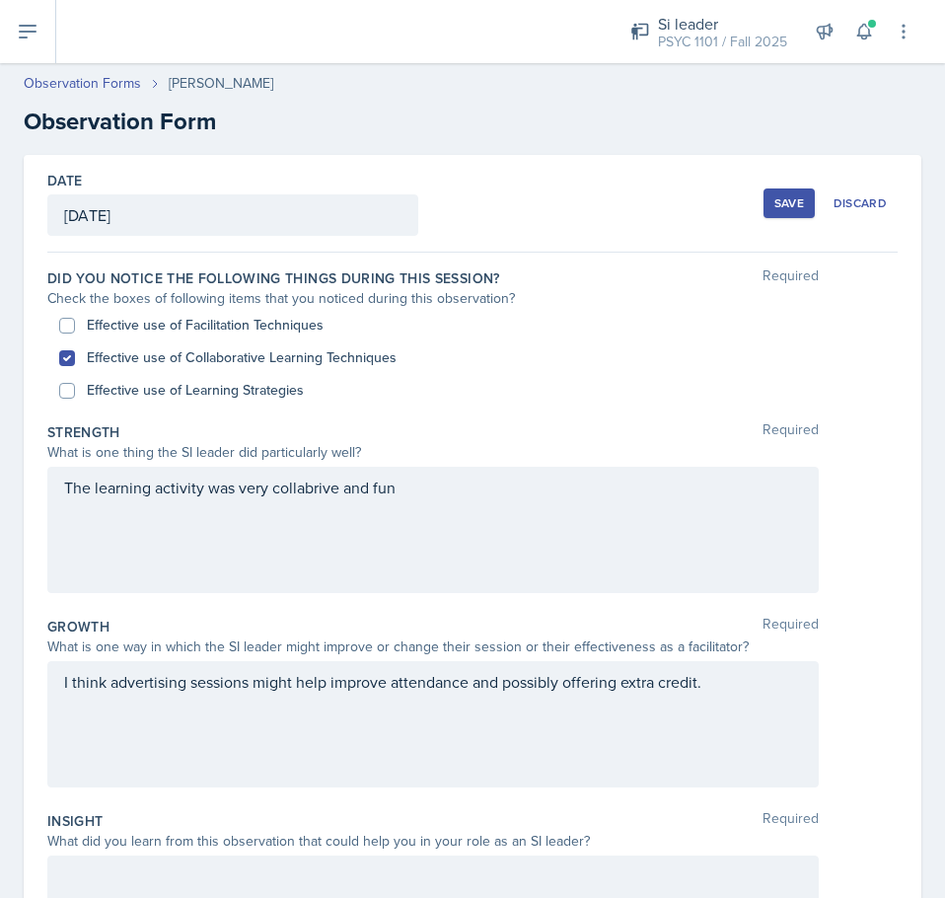
click at [75, 327] on input "Effective use of Facilitation Techniques" at bounding box center [67, 326] width 16 height 16
checkbox input "true"
click at [205, 380] on label "Effective use of Learning Strategies" at bounding box center [195, 390] width 217 height 21
click at [75, 383] on input "Effective use of Learning Strategies" at bounding box center [67, 391] width 16 height 16
checkbox input "true"
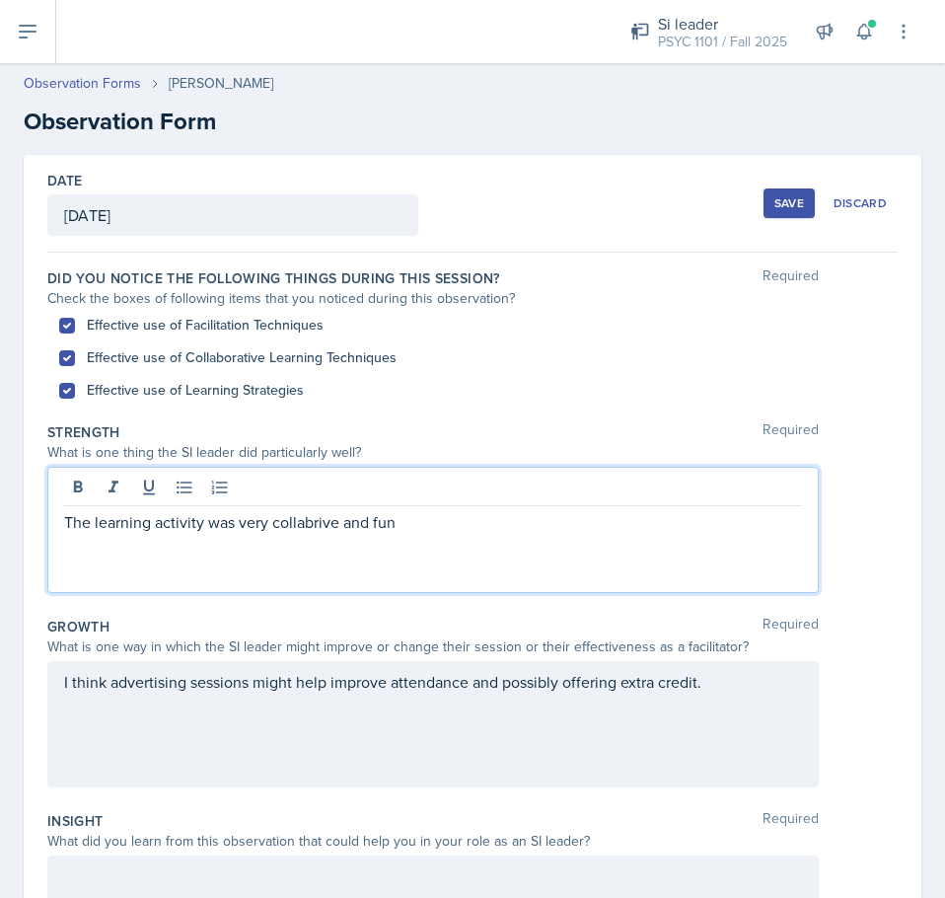
click at [288, 495] on div "The learning activity was very collabrive and fun" at bounding box center [433, 530] width 772 height 126
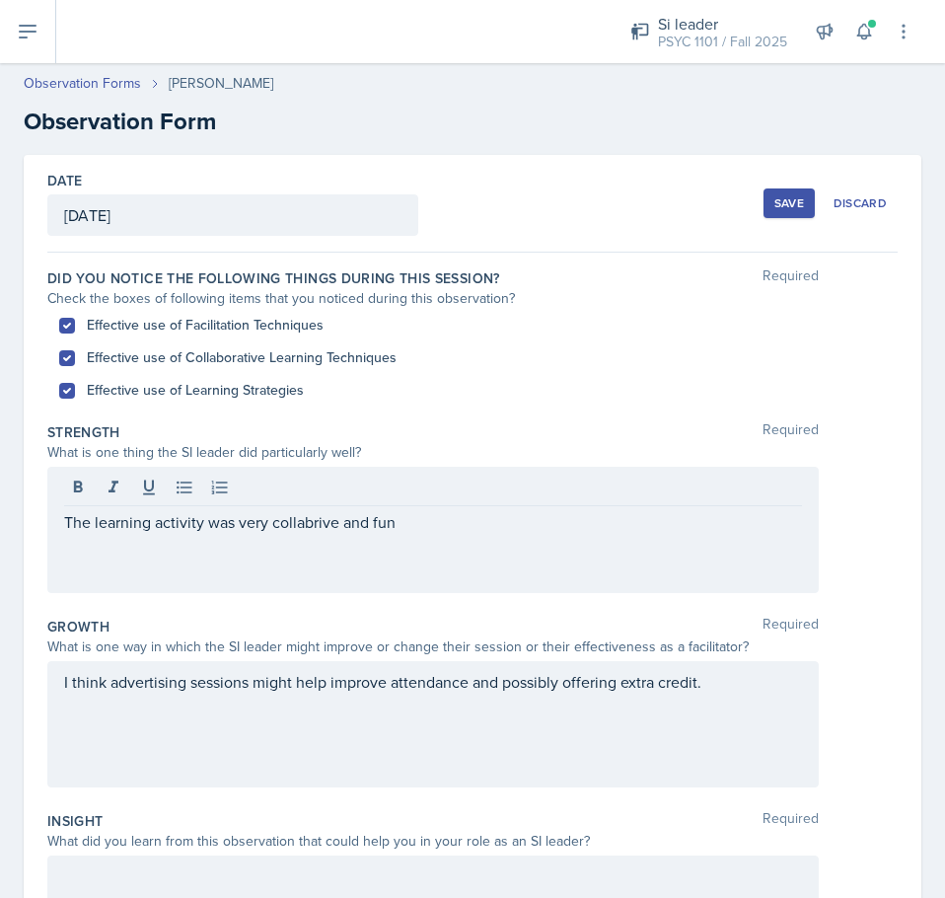
drag, startPoint x: 319, startPoint y: 524, endPoint x: 226, endPoint y: 571, distance: 104.1
click at [226, 572] on div "The learning activity was very collabrive and fun" at bounding box center [433, 530] width 772 height 126
click at [316, 509] on div "The learning activity was very collabrive and fun" at bounding box center [433, 530] width 772 height 126
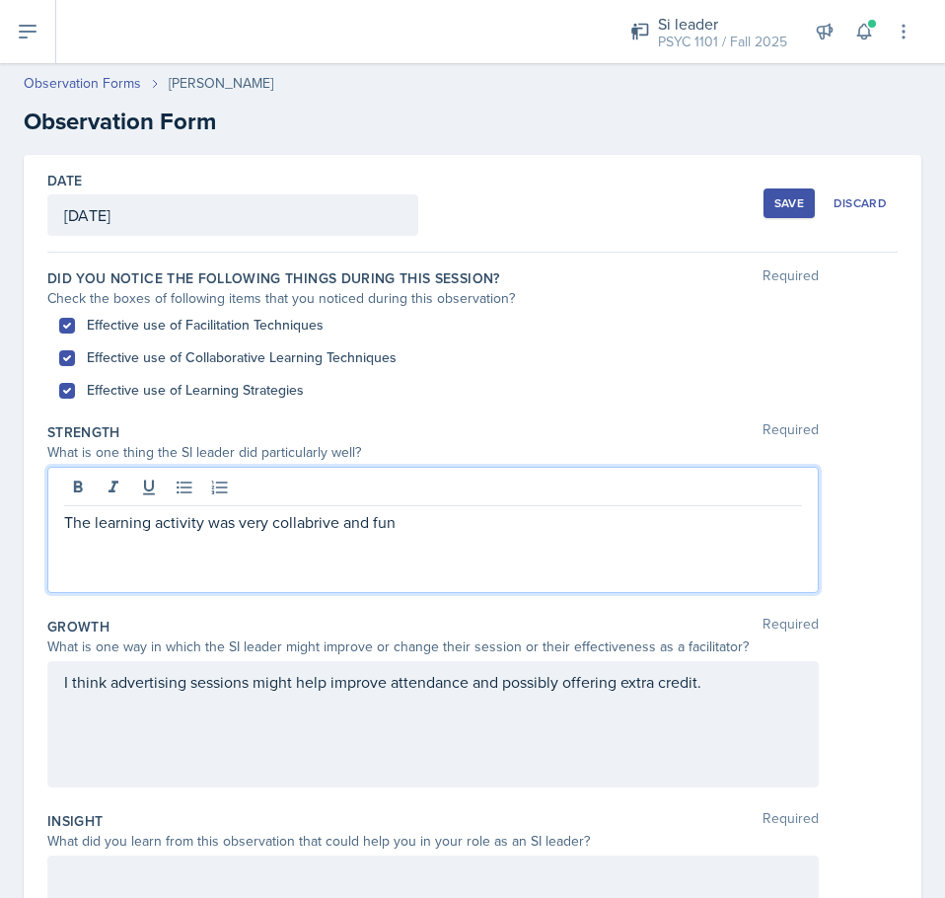
click at [290, 544] on div "The learning activity was very collabrive and fun" at bounding box center [433, 530] width 772 height 126
click at [436, 530] on p "The learning activity was very collaborative and fun" at bounding box center [433, 522] width 738 height 24
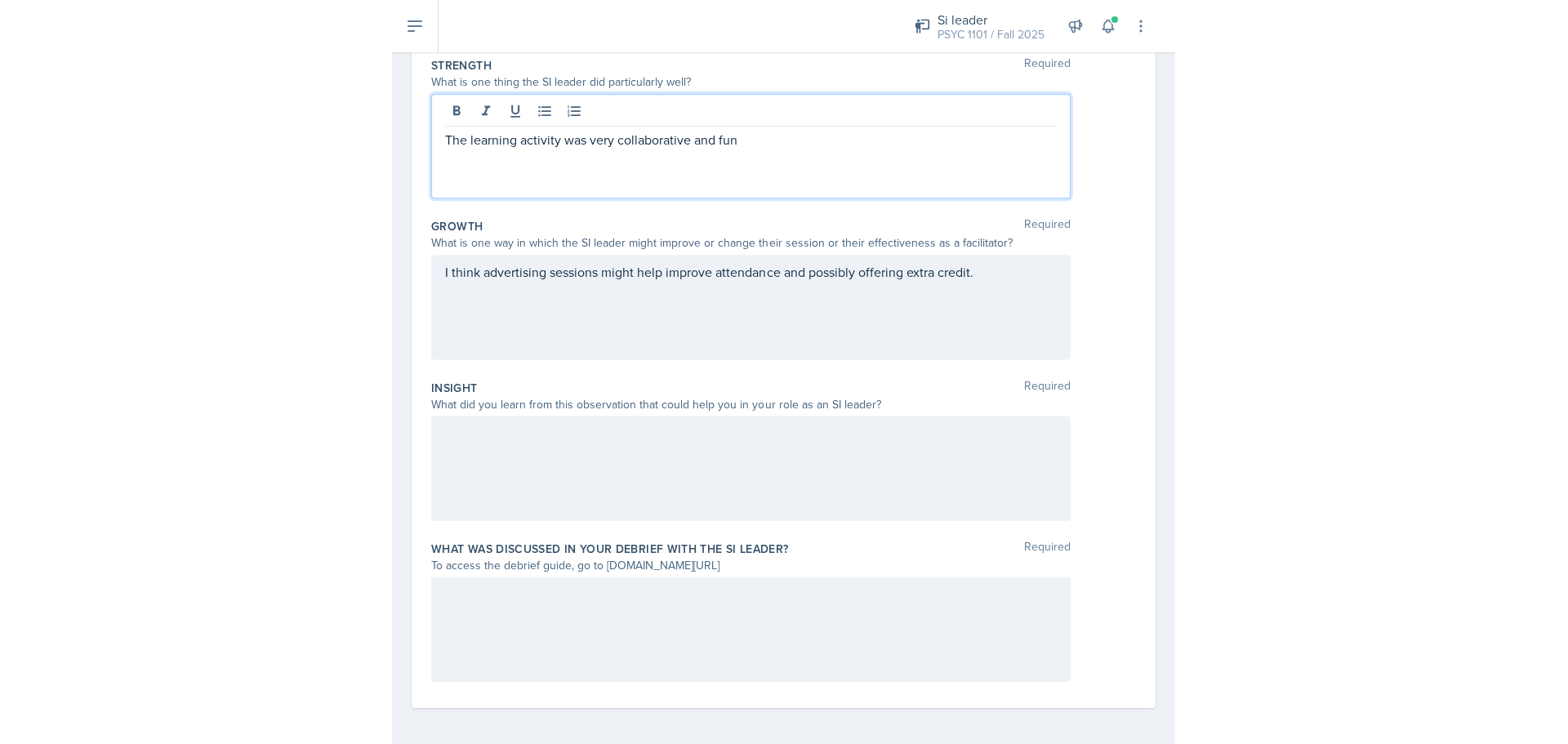
scroll to position [295, 0]
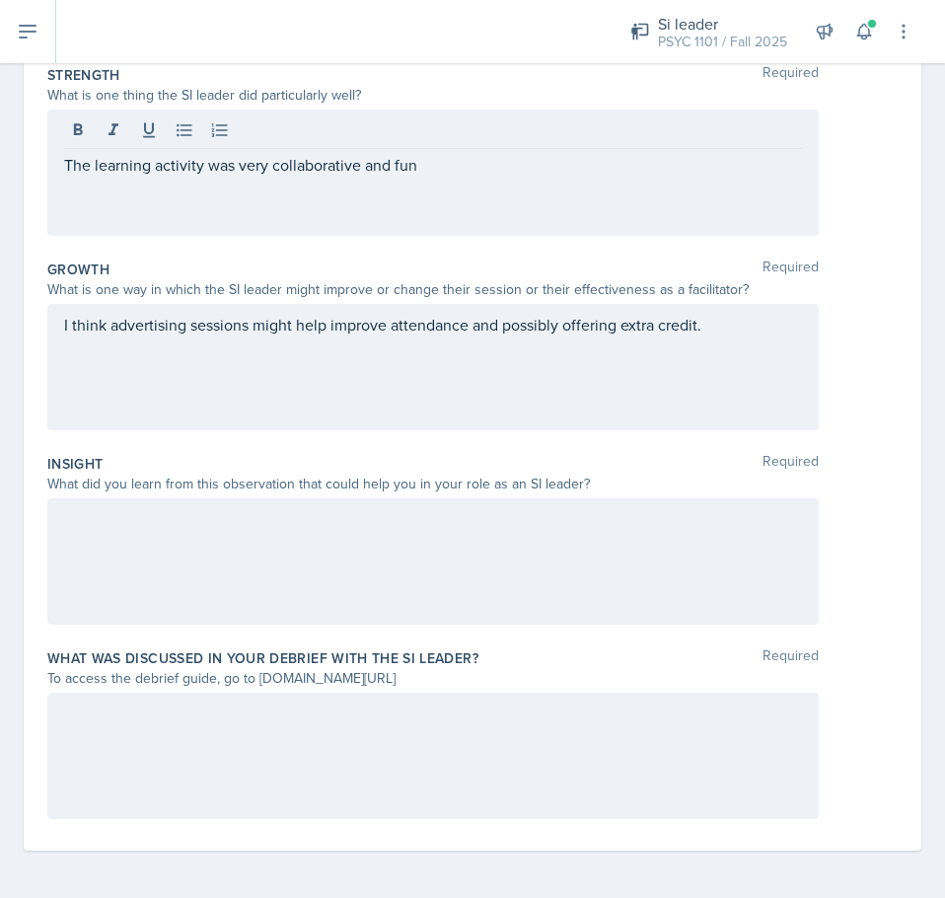
drag, startPoint x: 409, startPoint y: 500, endPoint x: 416, endPoint y: 482, distance: 20.0
click at [411, 523] on div at bounding box center [433, 561] width 772 height 126
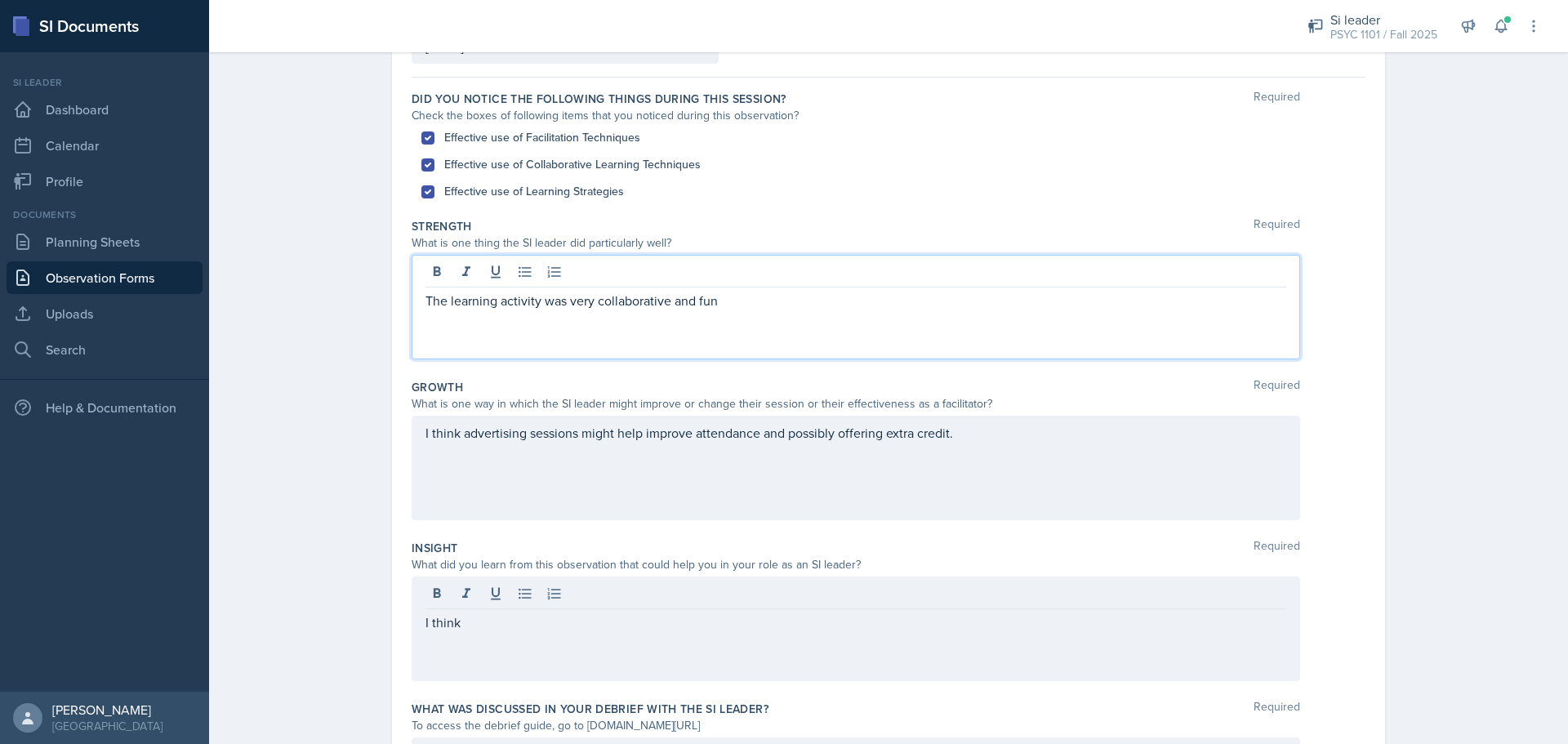
scroll to position [160, 0]
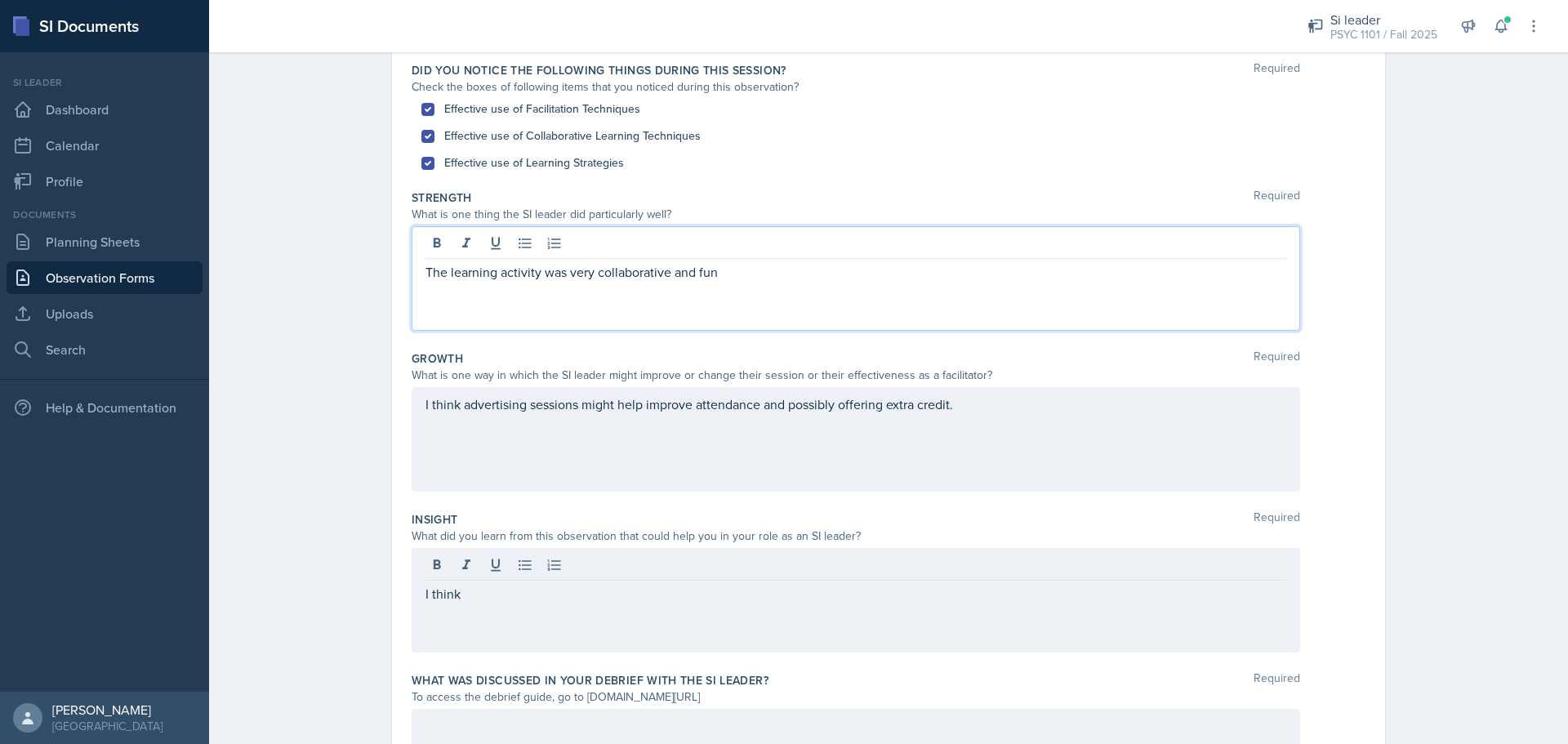
click at [747, 276] on p "The learning activity was very collaborative and fun" at bounding box center [856, 272] width 861 height 20
click at [782, 274] on p "The learning activity was very collaborative and fun. It was a charades" at bounding box center [856, 272] width 861 height 20
click at [861, 266] on p "The learning activity was very collaborative and fun. It was a charades" at bounding box center [856, 272] width 861 height 20
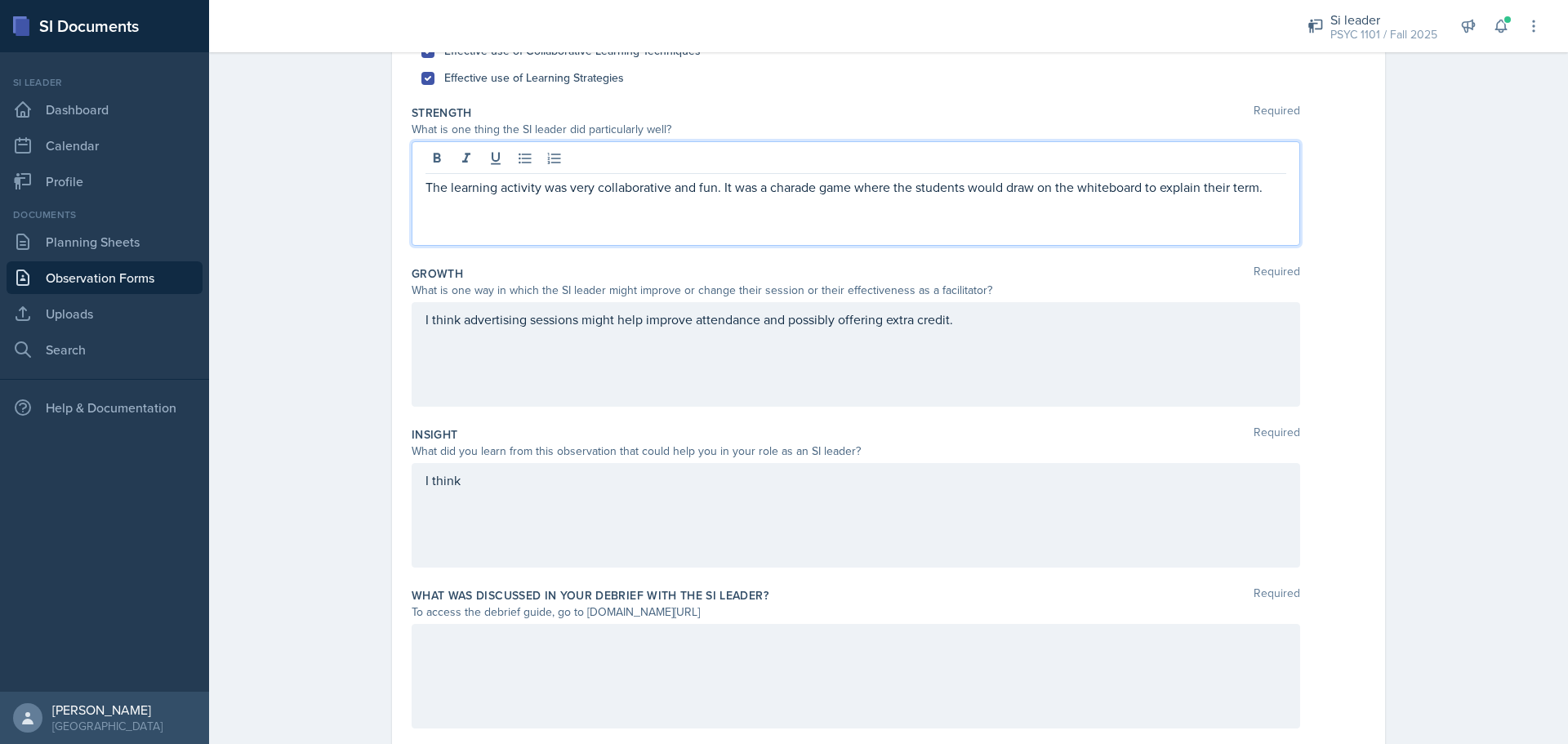
scroll to position [274, 0]
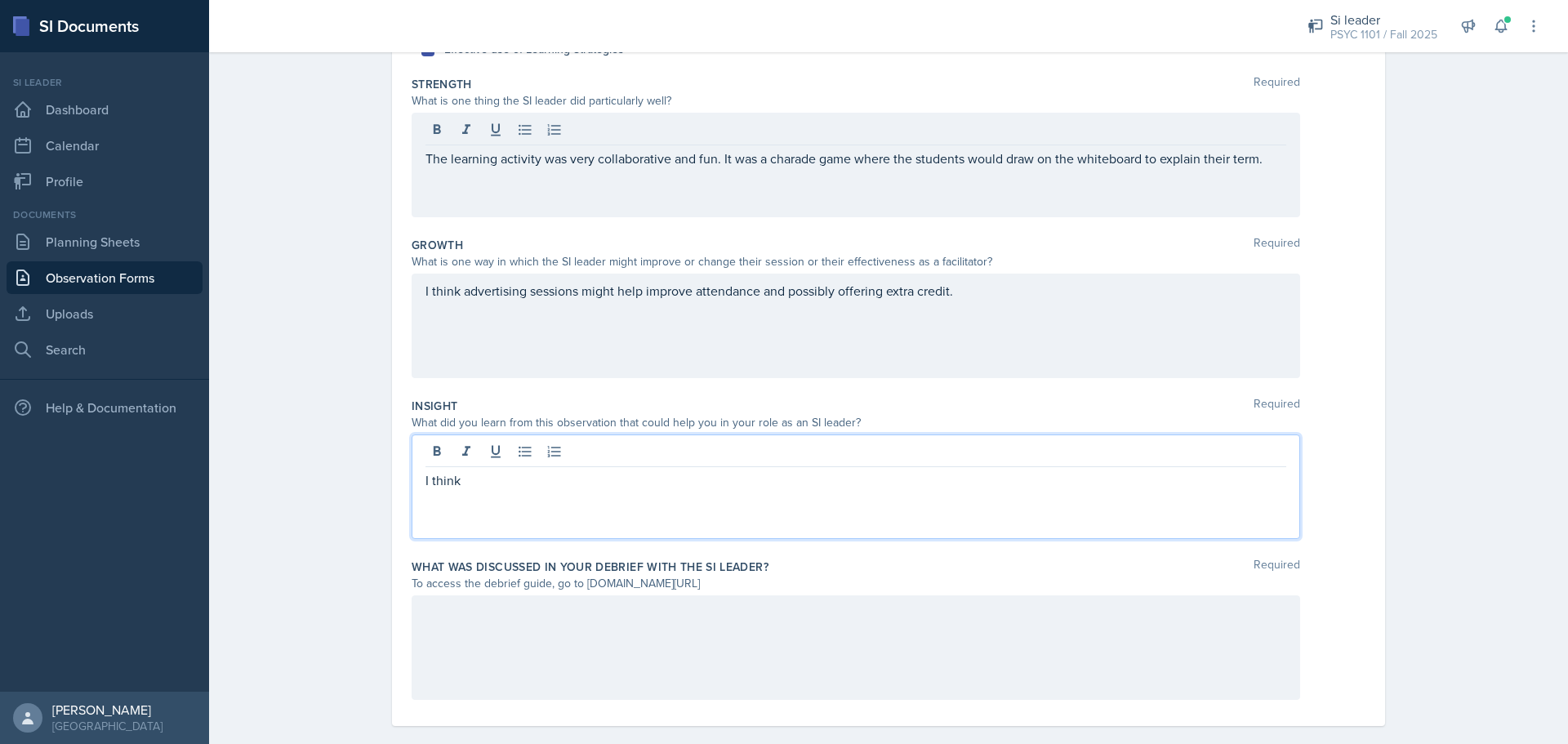
click at [497, 483] on p "I think" at bounding box center [856, 480] width 861 height 20
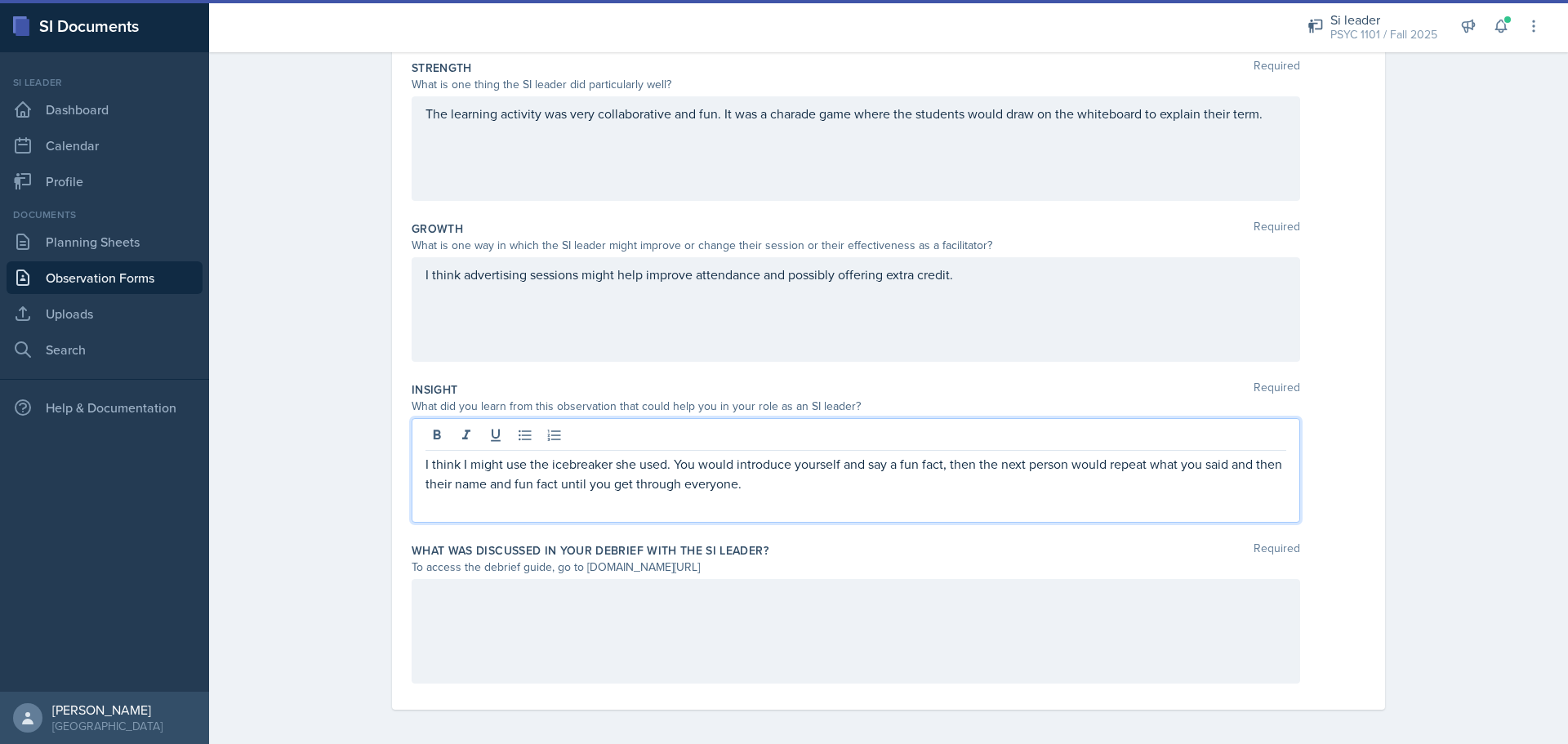
scroll to position [295, 0]
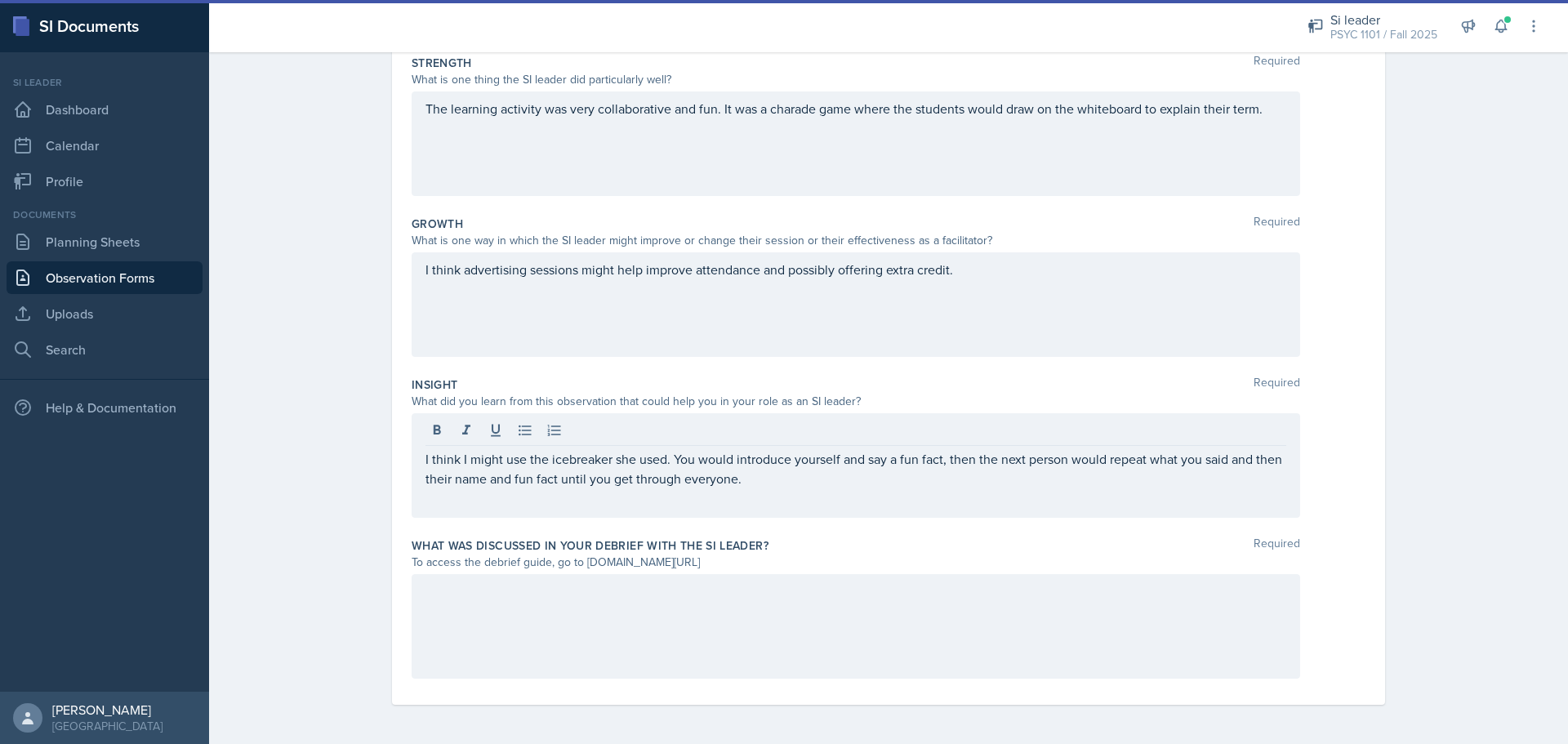
click at [742, 603] on div at bounding box center [856, 626] width 889 height 104
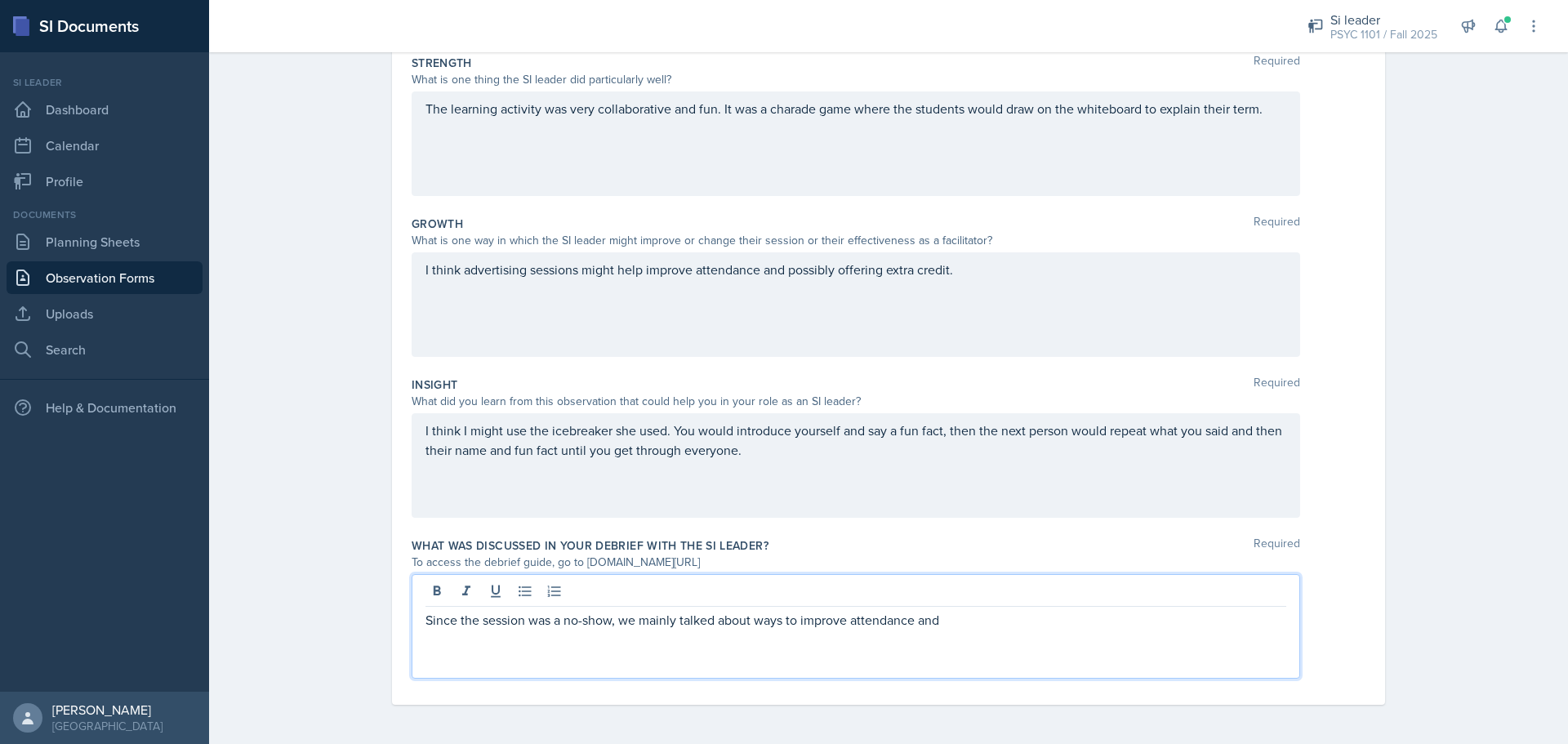
click at [929, 622] on p "Since the session was a no-show, we mainly talked about ways to improve attenda…" at bounding box center [856, 620] width 861 height 20
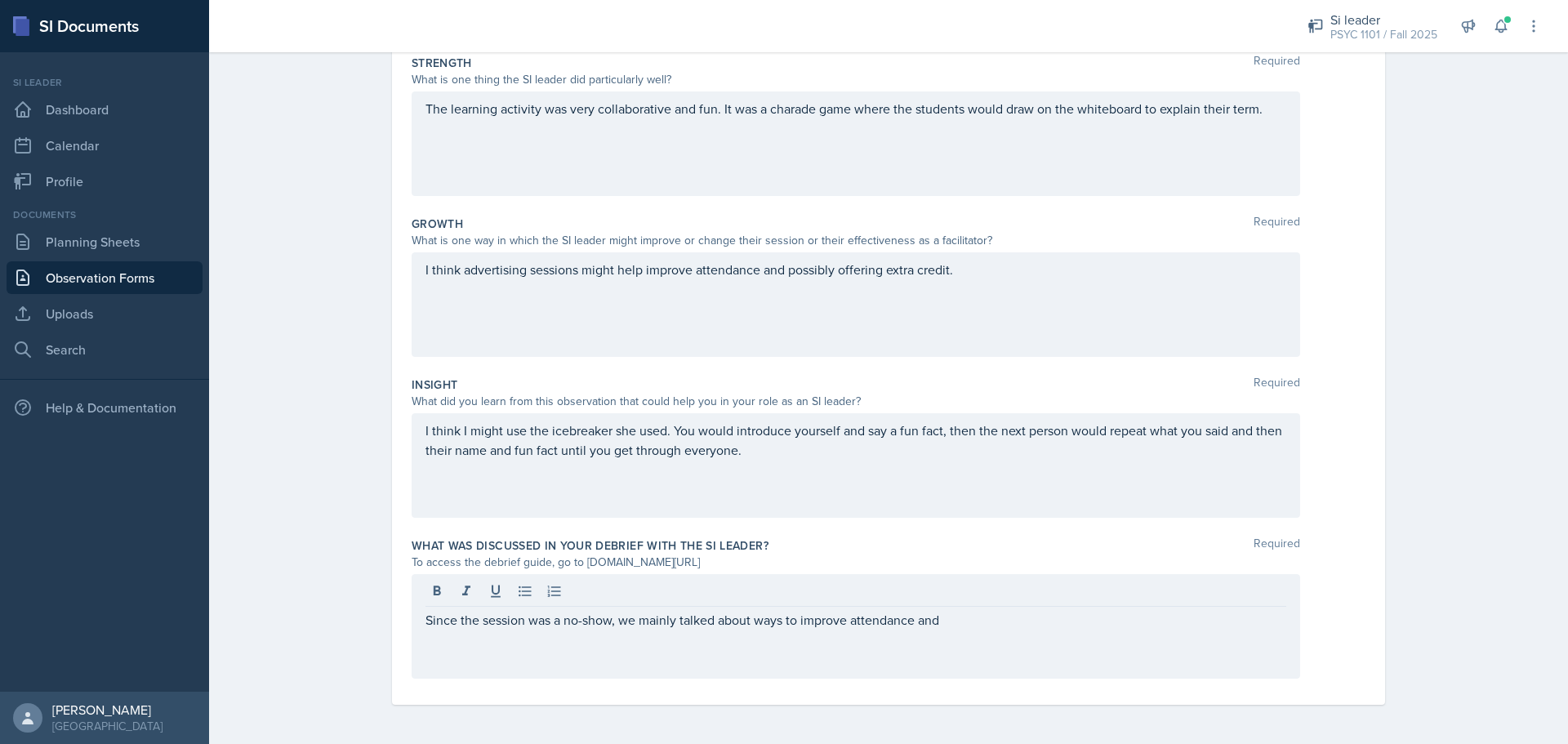
drag, startPoint x: 953, startPoint y: 643, endPoint x: 880, endPoint y: 626, distance: 75.0
click at [875, 630] on div "Since the session was a no-show, we mainly talked about ways to improve attenda…" at bounding box center [856, 626] width 889 height 104
click at [957, 632] on div "Since the session was a no-show, we mainly talked about ways to improve attenda…" at bounding box center [856, 626] width 889 height 104
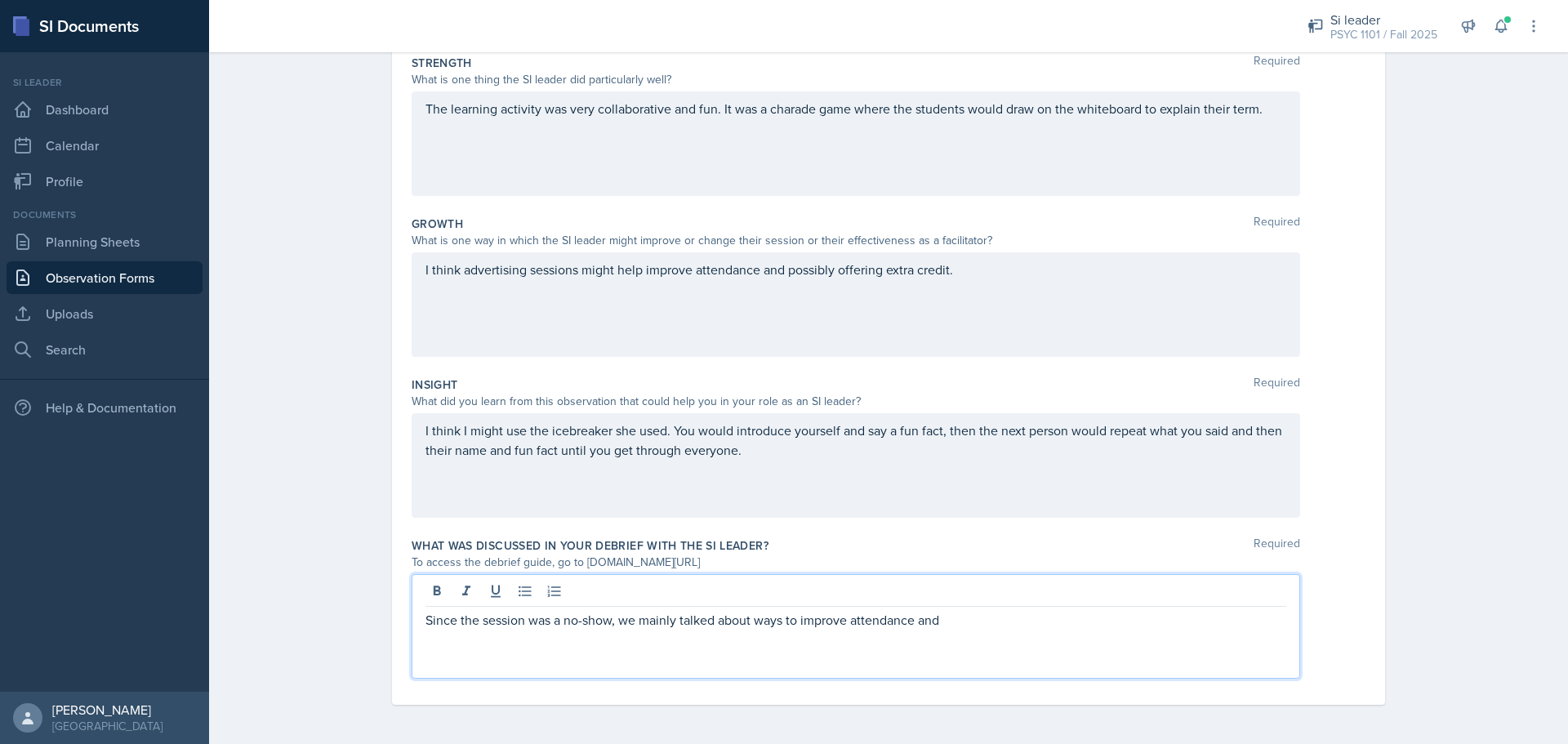
click at [945, 616] on p "Since the session was a no-show, we mainly talked about ways to improve attenda…" at bounding box center [856, 620] width 861 height 20
click at [1005, 622] on p "Since the session was a no-show, we mainly talked about ways to improve attenda…" at bounding box center [856, 620] width 861 height 20
click at [1024, 630] on div "Since the session was a no-show, we mainly talked about ways to improve attenda…" at bounding box center [856, 626] width 889 height 104
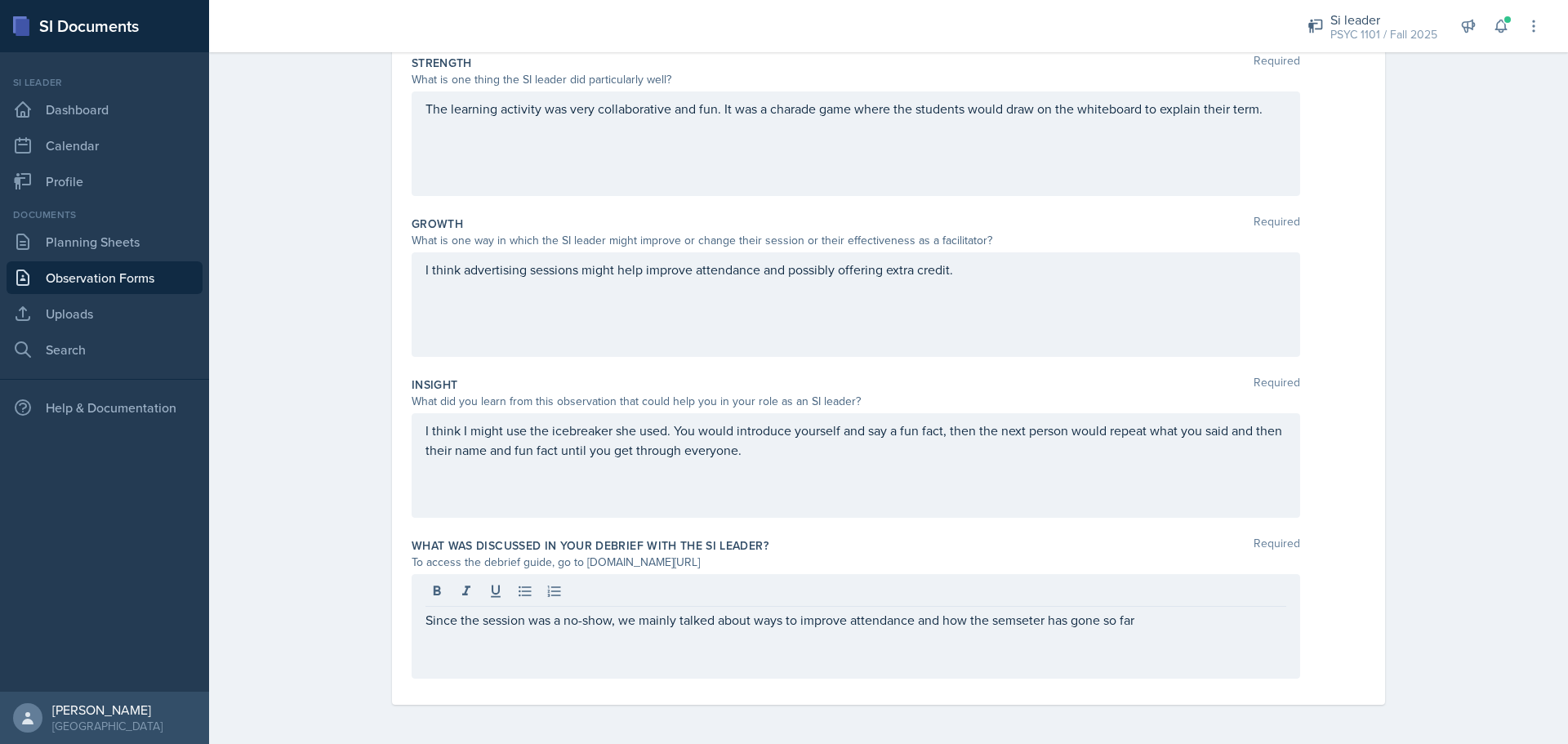
drag, startPoint x: 1024, startPoint y: 630, endPoint x: 994, endPoint y: 611, distance: 35.5
click at [993, 607] on div "Since the session was a no-show, we mainly talked about ways to improve attenda…" at bounding box center [856, 626] width 889 height 104
click at [990, 630] on div "Since the session was a no-show, we mainly talked about ways to improve attenda…" at bounding box center [856, 626] width 889 height 104
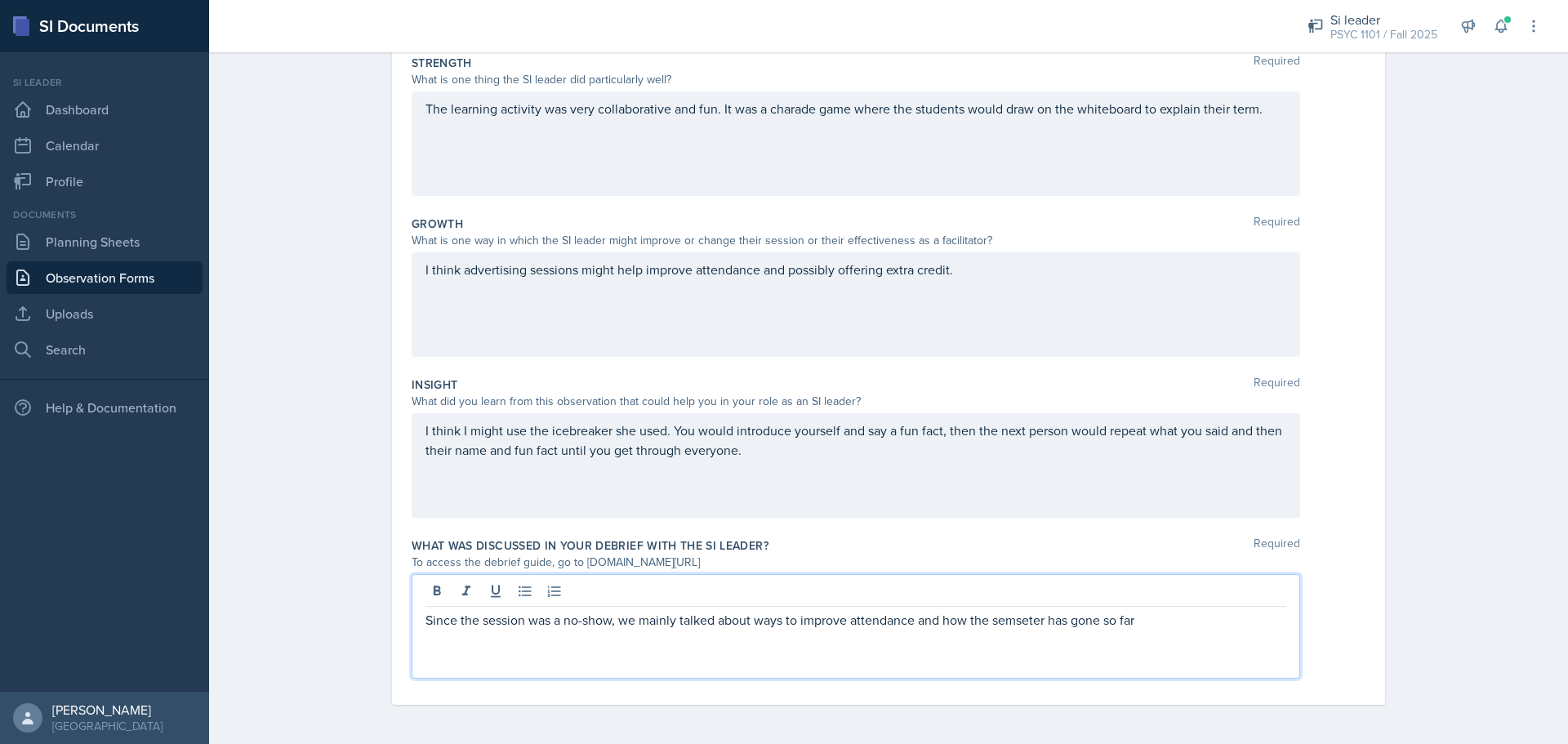
drag, startPoint x: 1007, startPoint y: 630, endPoint x: 981, endPoint y: 632, distance: 26.1
click at [1013, 629] on p "Since the session was a no-show, we mainly talked about ways to improve attenda…" at bounding box center [856, 620] width 861 height 20
click at [990, 626] on p "Since the session was a no-show, we mainly talked about ways to improve attenda…" at bounding box center [856, 620] width 861 height 20
click at [1009, 623] on p "Since the session was a no-show, we mainly talked about ways to improve attenda…" at bounding box center [856, 620] width 861 height 20
click at [1139, 624] on p "Since the session was a no-show, we mainly talked about ways to improve attenda…" at bounding box center [856, 620] width 861 height 20
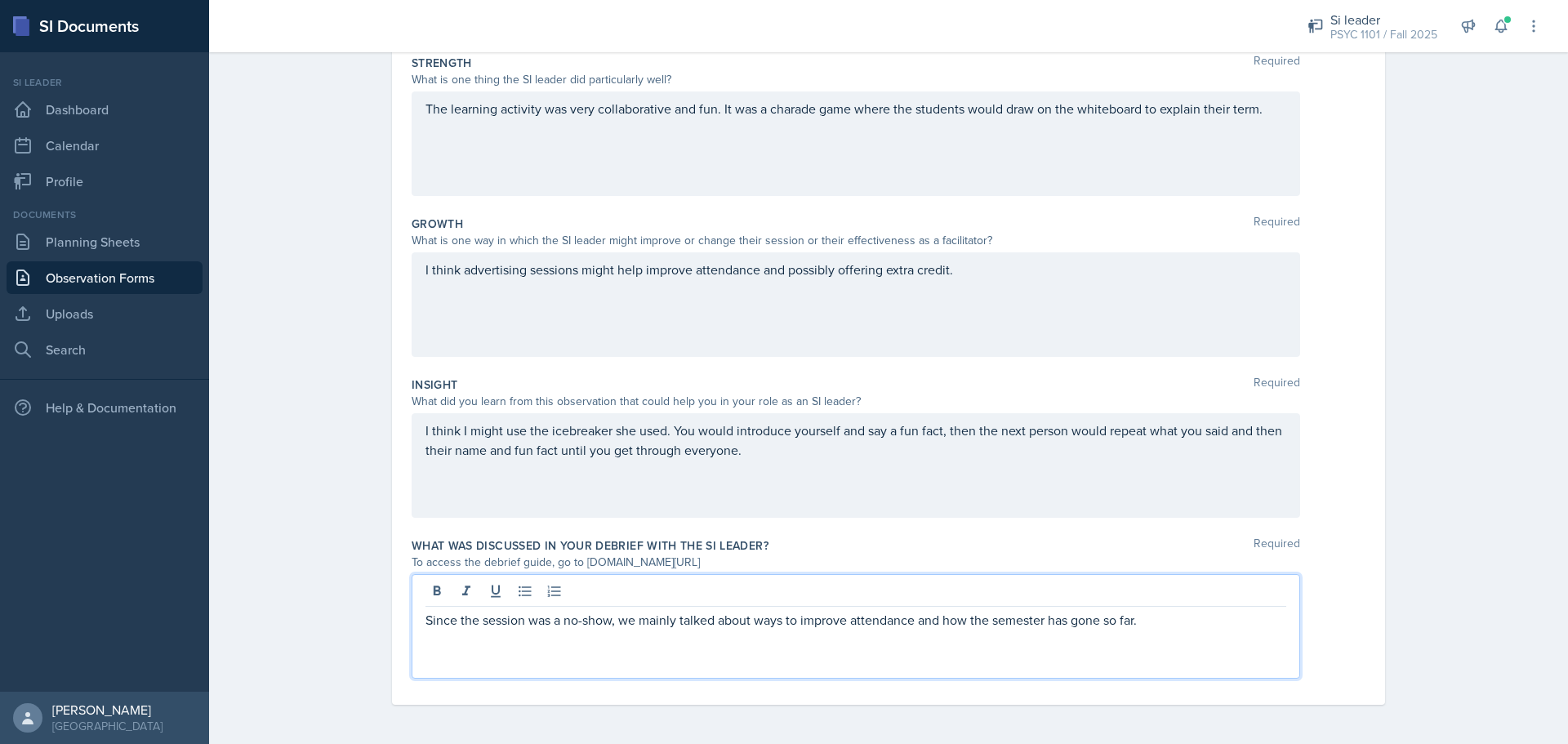
click at [233, 312] on div "Observation Forms [PERSON_NAME] Observation Form Date [DATE] [DATE] 31 1 2 3 4 …" at bounding box center [889, 247] width 1359 height 995
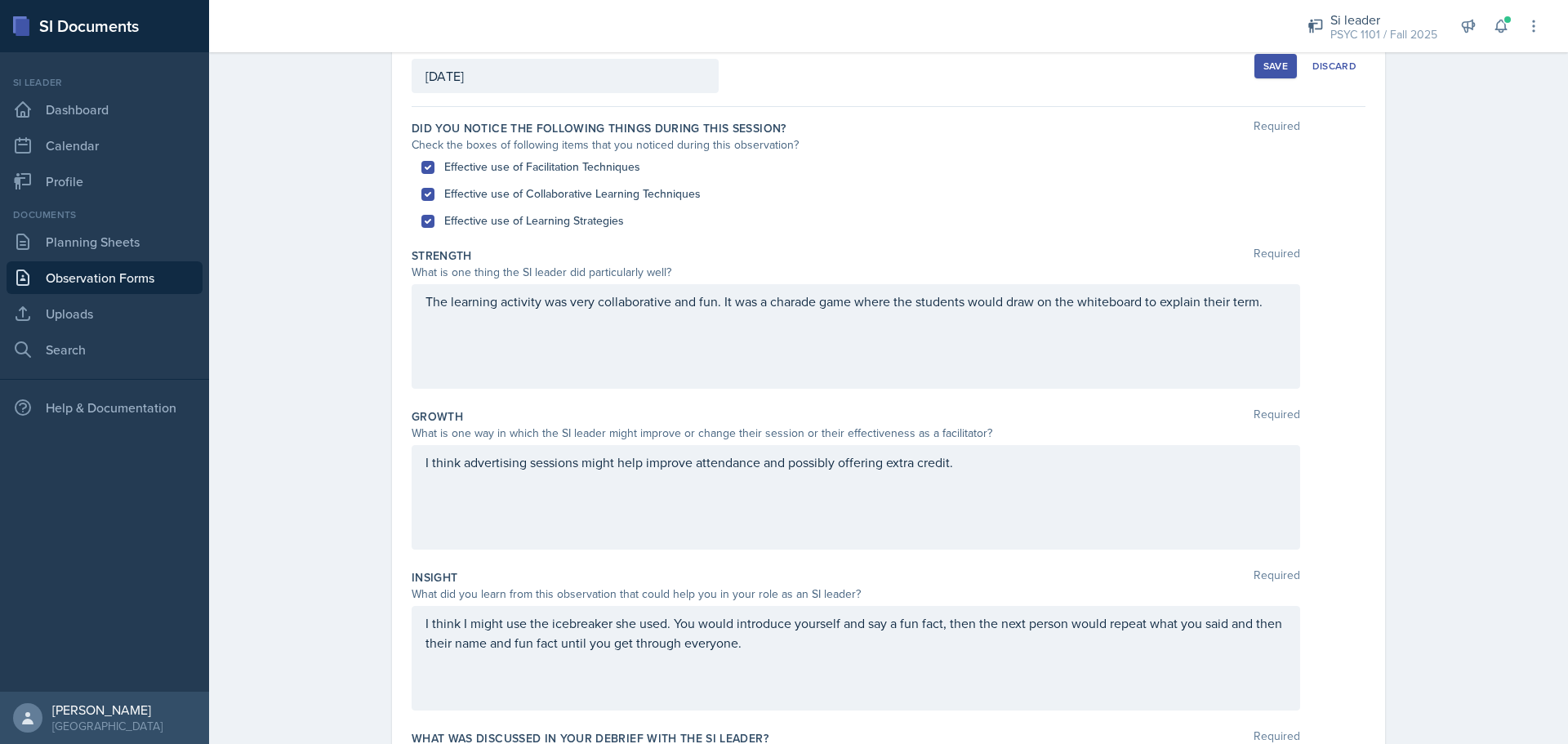
scroll to position [50, 0]
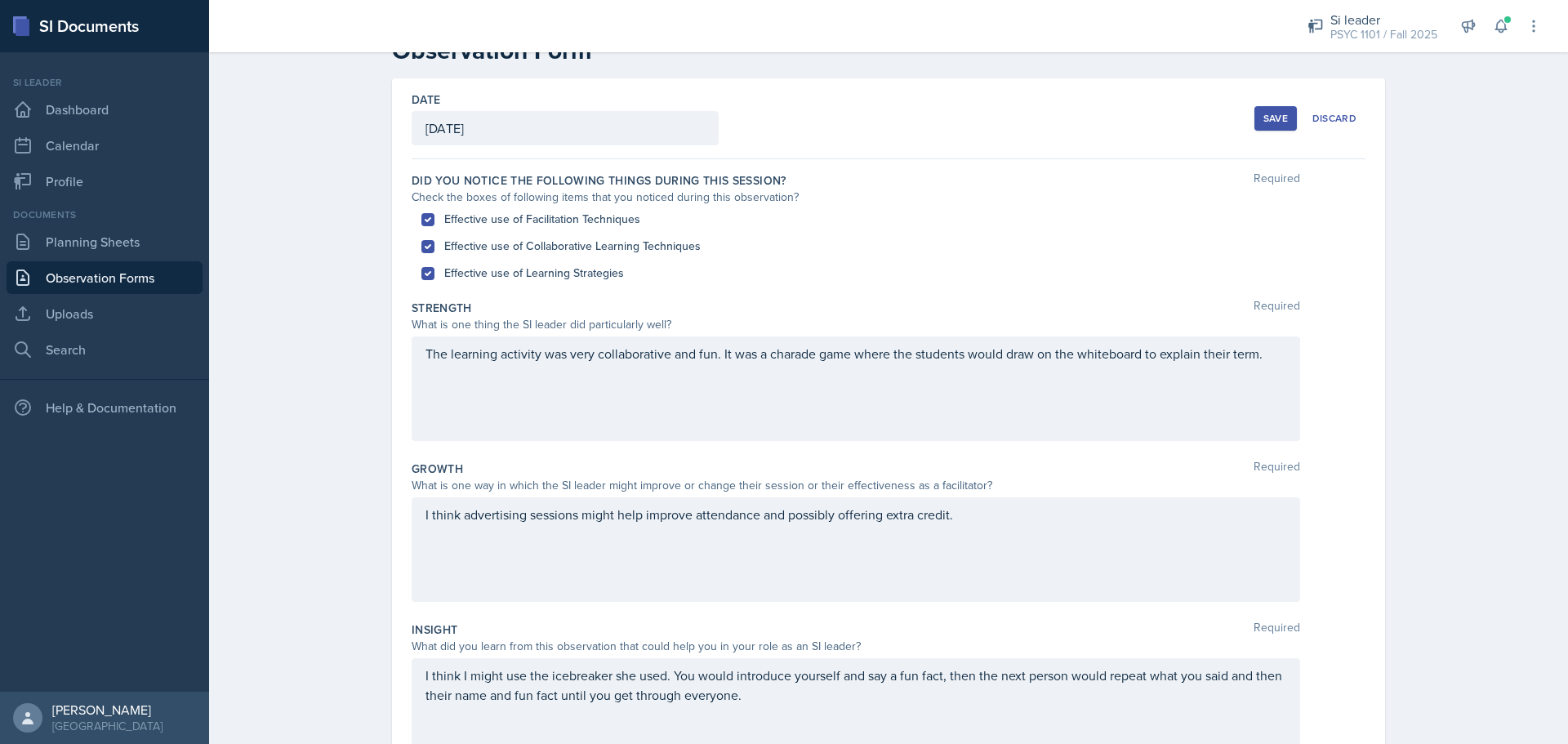
click at [1254, 110] on button "Save" at bounding box center [1275, 118] width 42 height 25
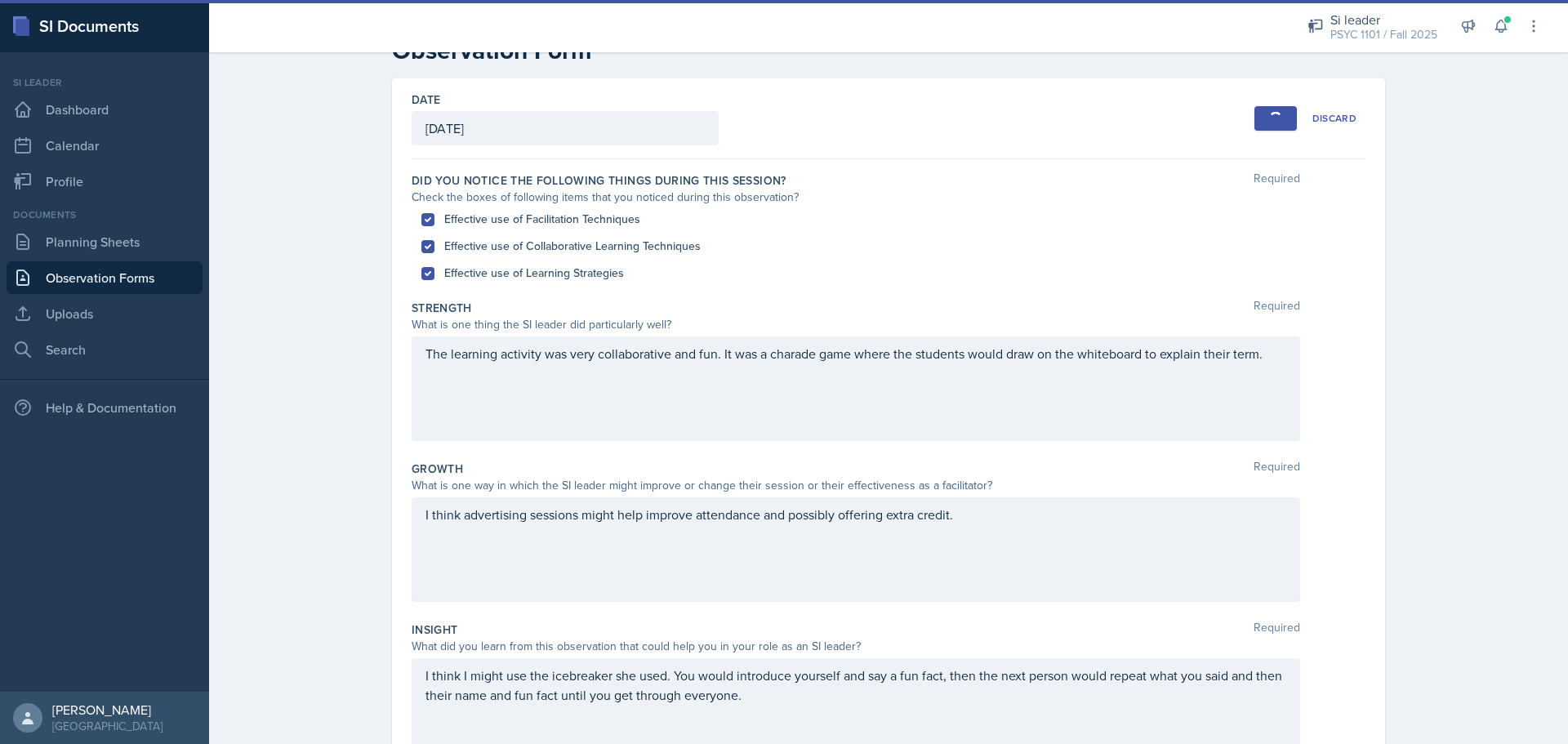
scroll to position [27, 0]
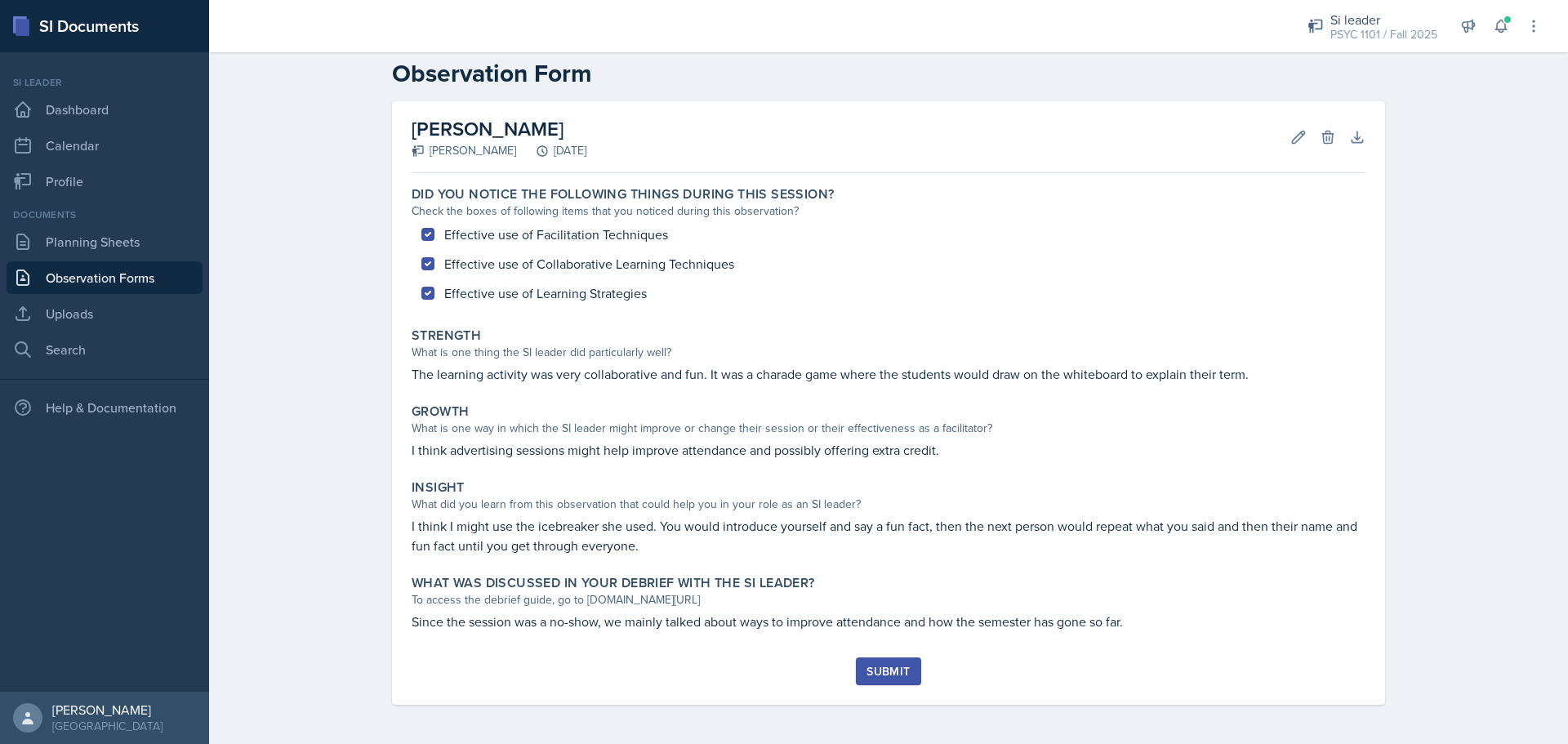
click at [889, 665] on div "Submit" at bounding box center [888, 671] width 43 height 13
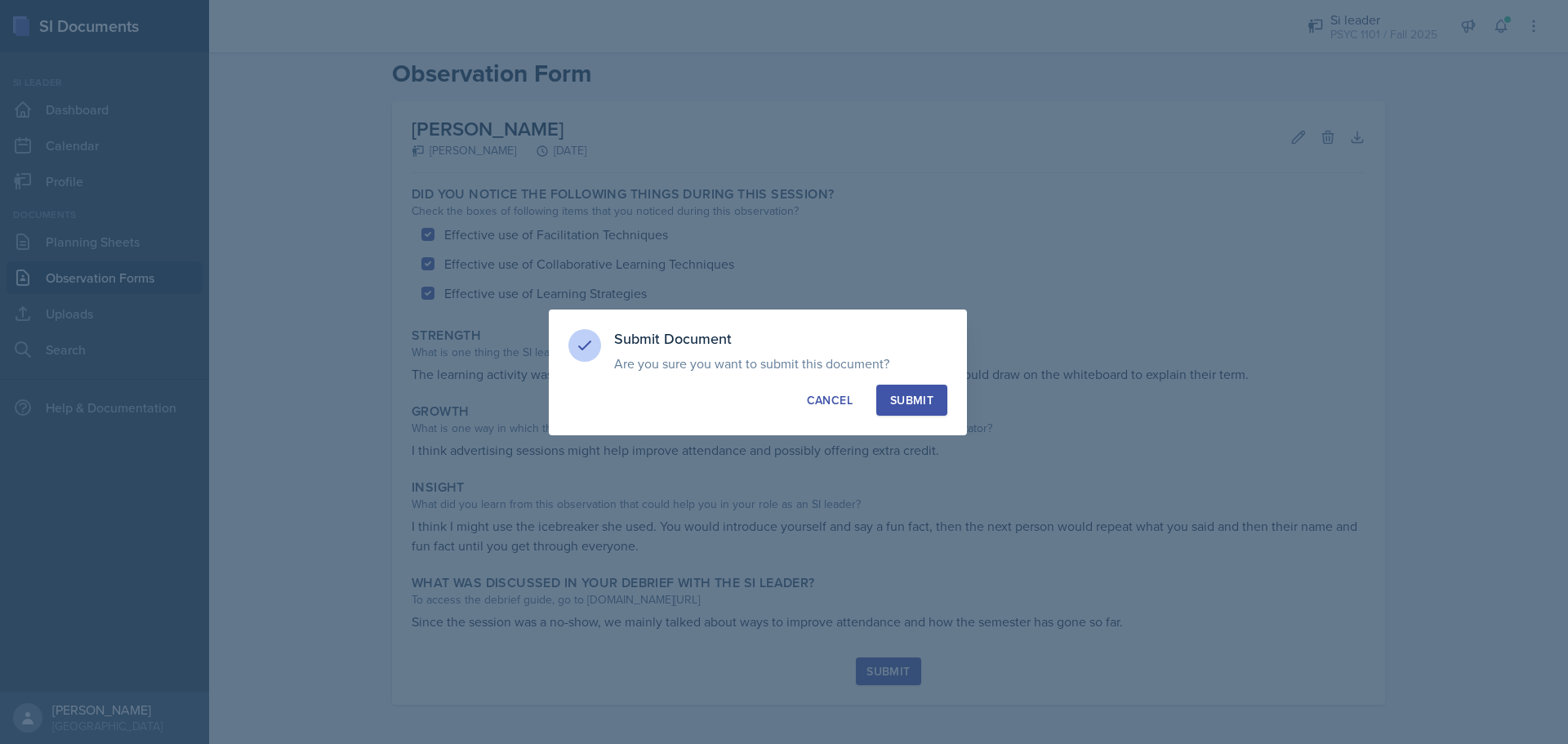
click at [907, 392] on div "Submit" at bounding box center [912, 401] width 43 height 17
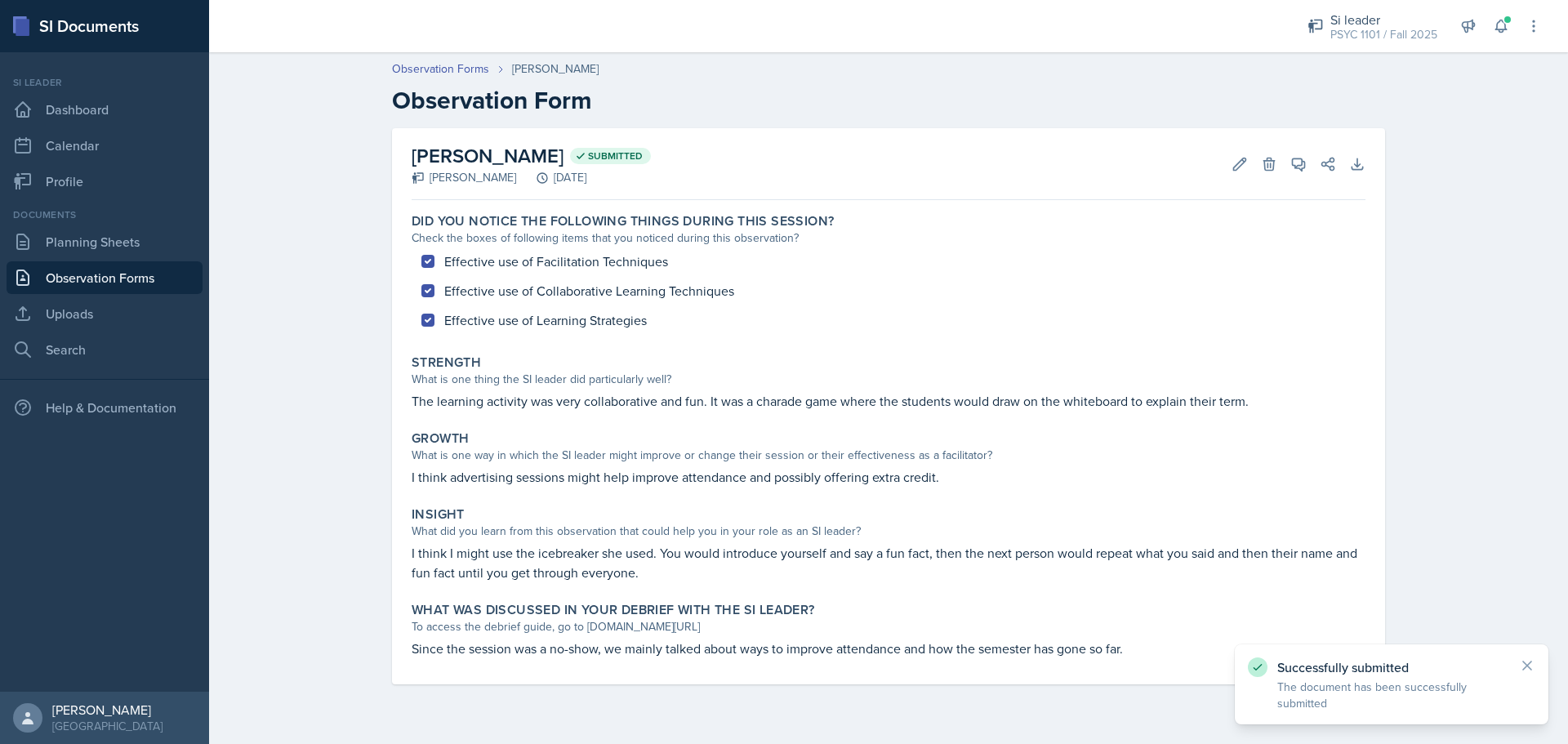
scroll to position [0, 0]
